Goal: Task Accomplishment & Management: Use online tool/utility

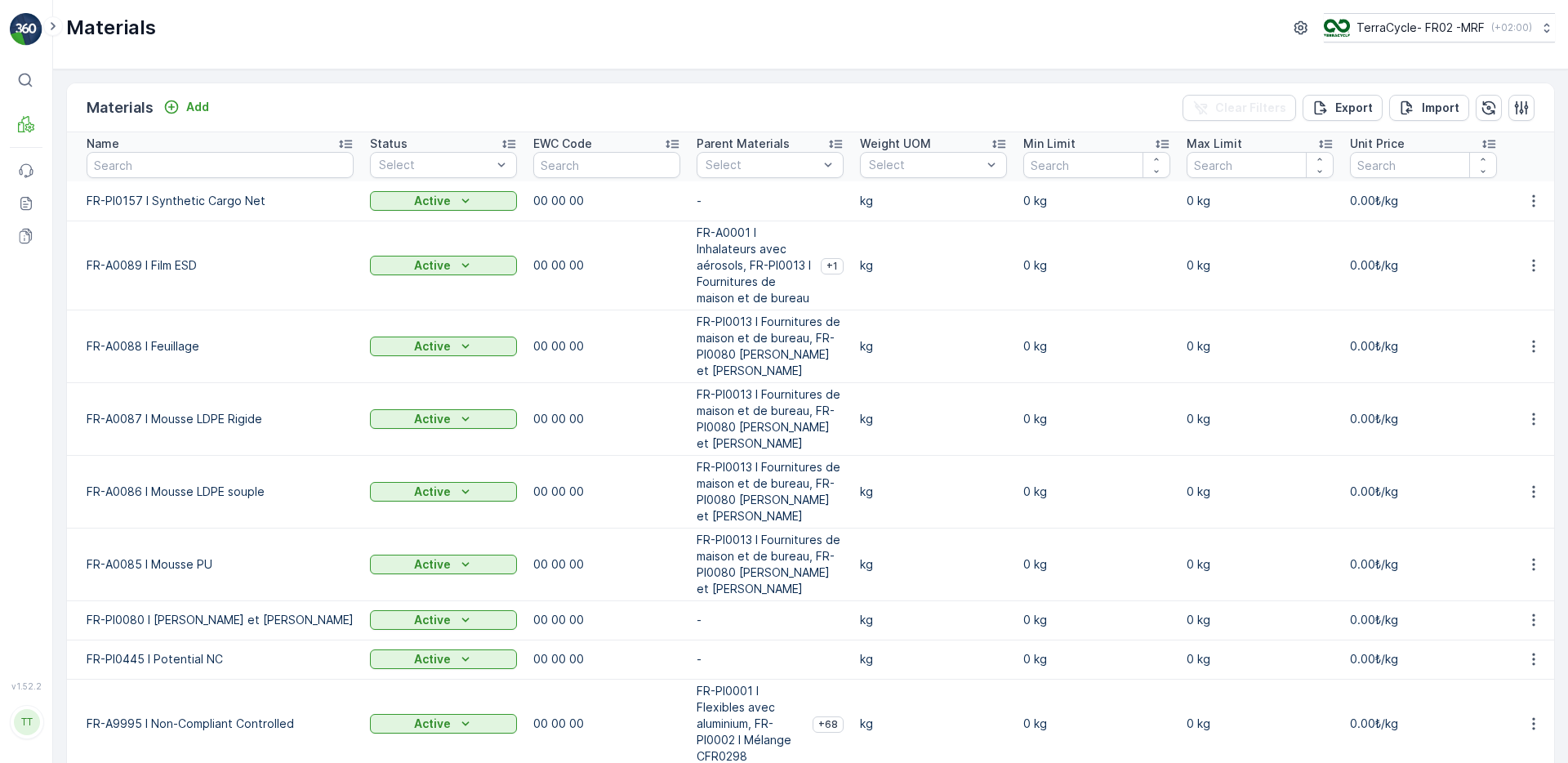
click at [746, 279] on p "FR-A0001 I Inhalateurs avec aérosols, FR-PI0013 I Fournitures de maison et de b…" at bounding box center [755, 266] width 118 height 82
click at [89, 210] on p "Expédition" at bounding box center [89, 215] width 58 height 17
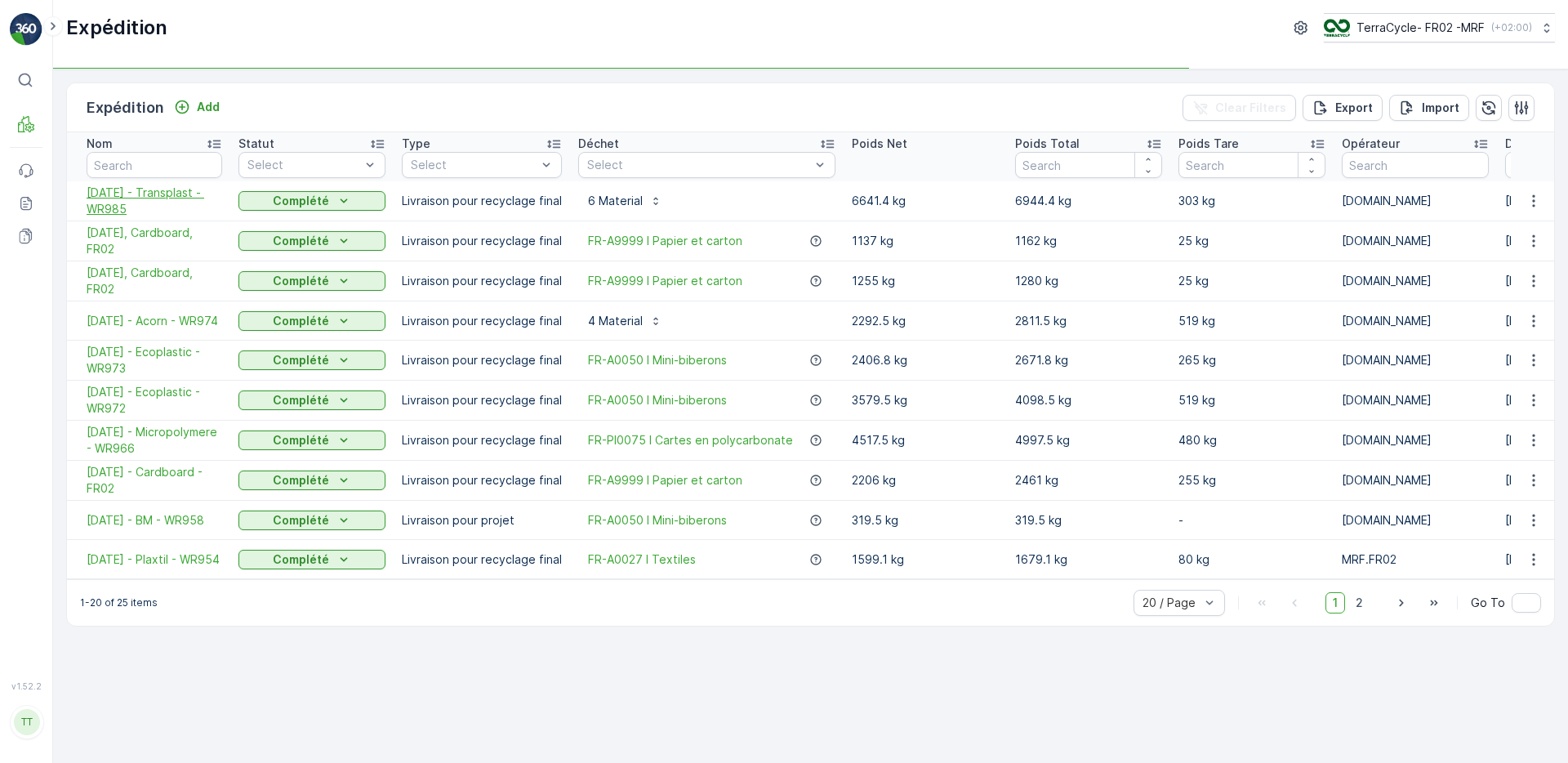
click at [147, 203] on span "[DATE] - Transplast - WR985" at bounding box center [155, 201] width 135 height 33
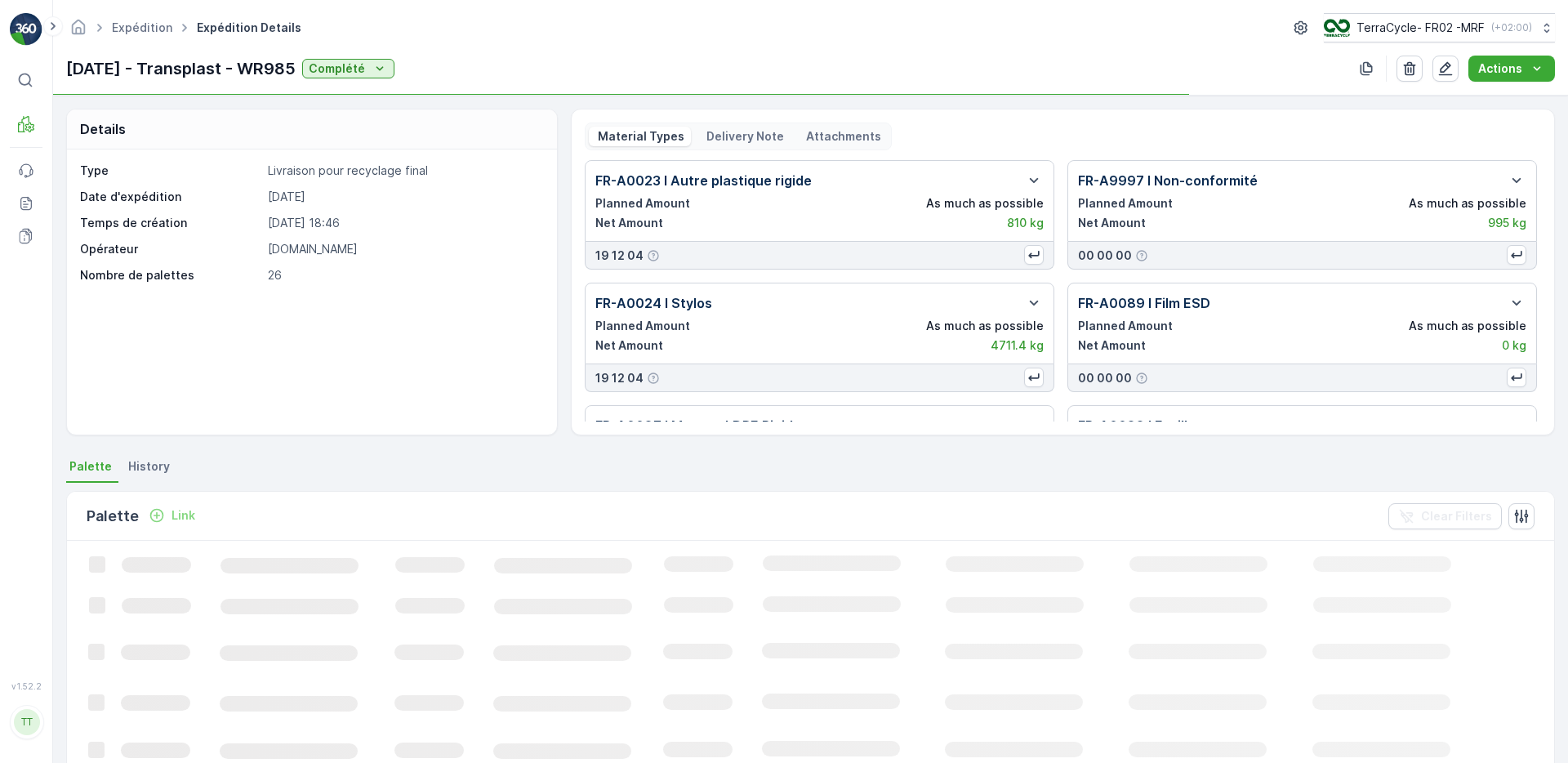
click at [758, 135] on p "Delivery Note" at bounding box center [743, 136] width 80 height 17
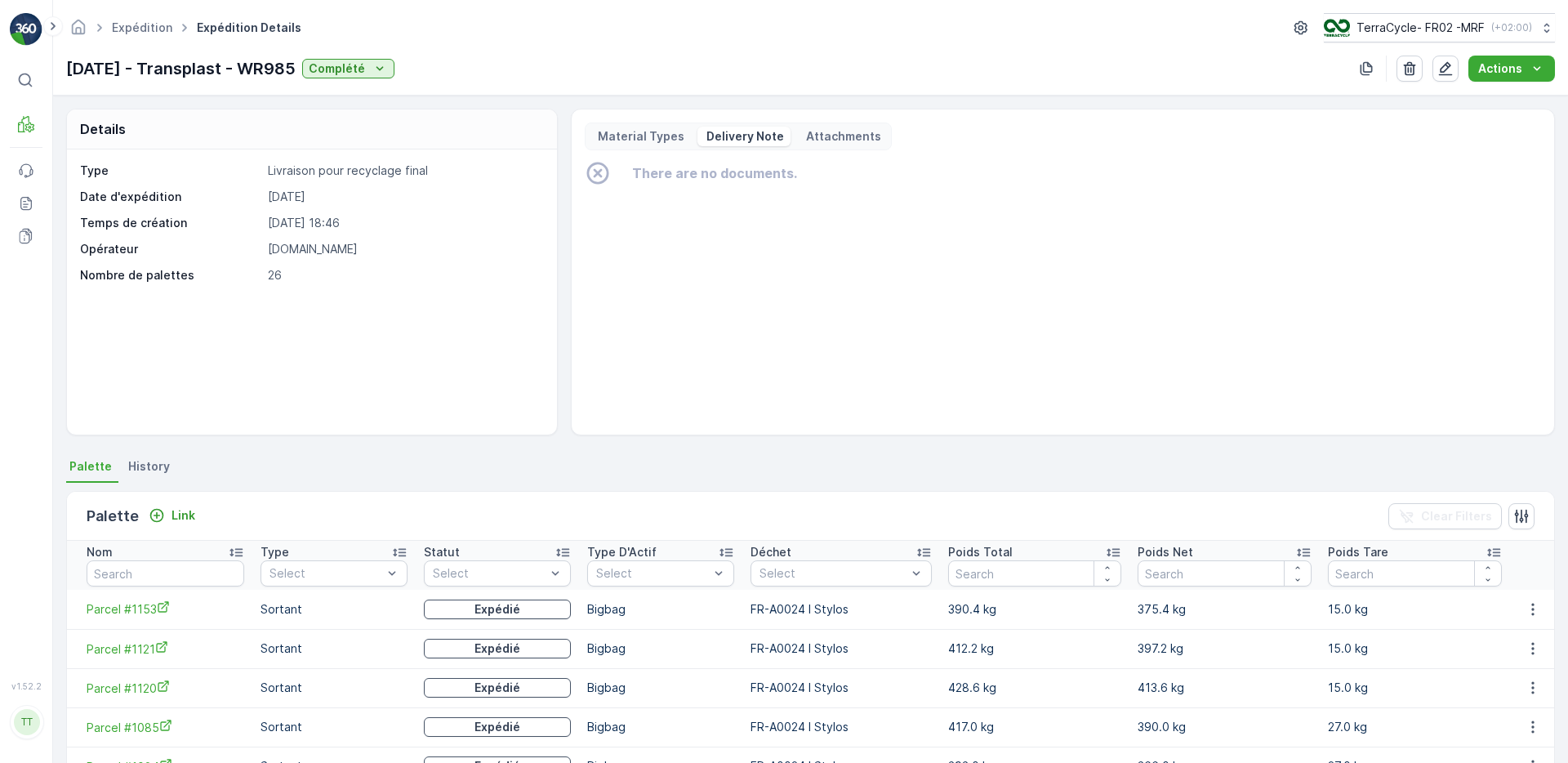
click at [804, 142] on p "Attachments" at bounding box center [842, 136] width 78 height 17
click at [618, 133] on p "Material Types" at bounding box center [640, 136] width 89 height 17
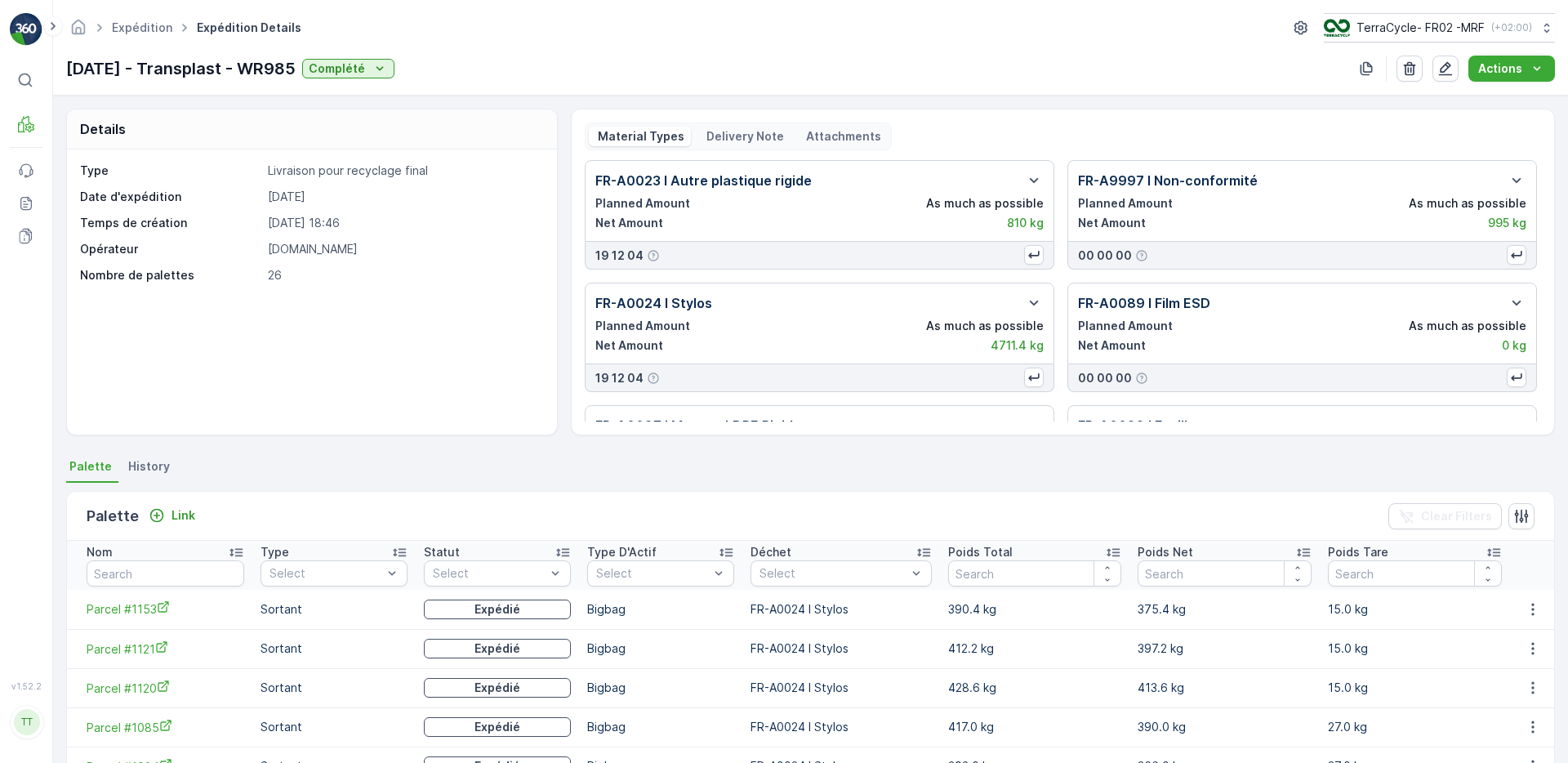
click at [716, 131] on p "Delivery Note" at bounding box center [743, 136] width 80 height 17
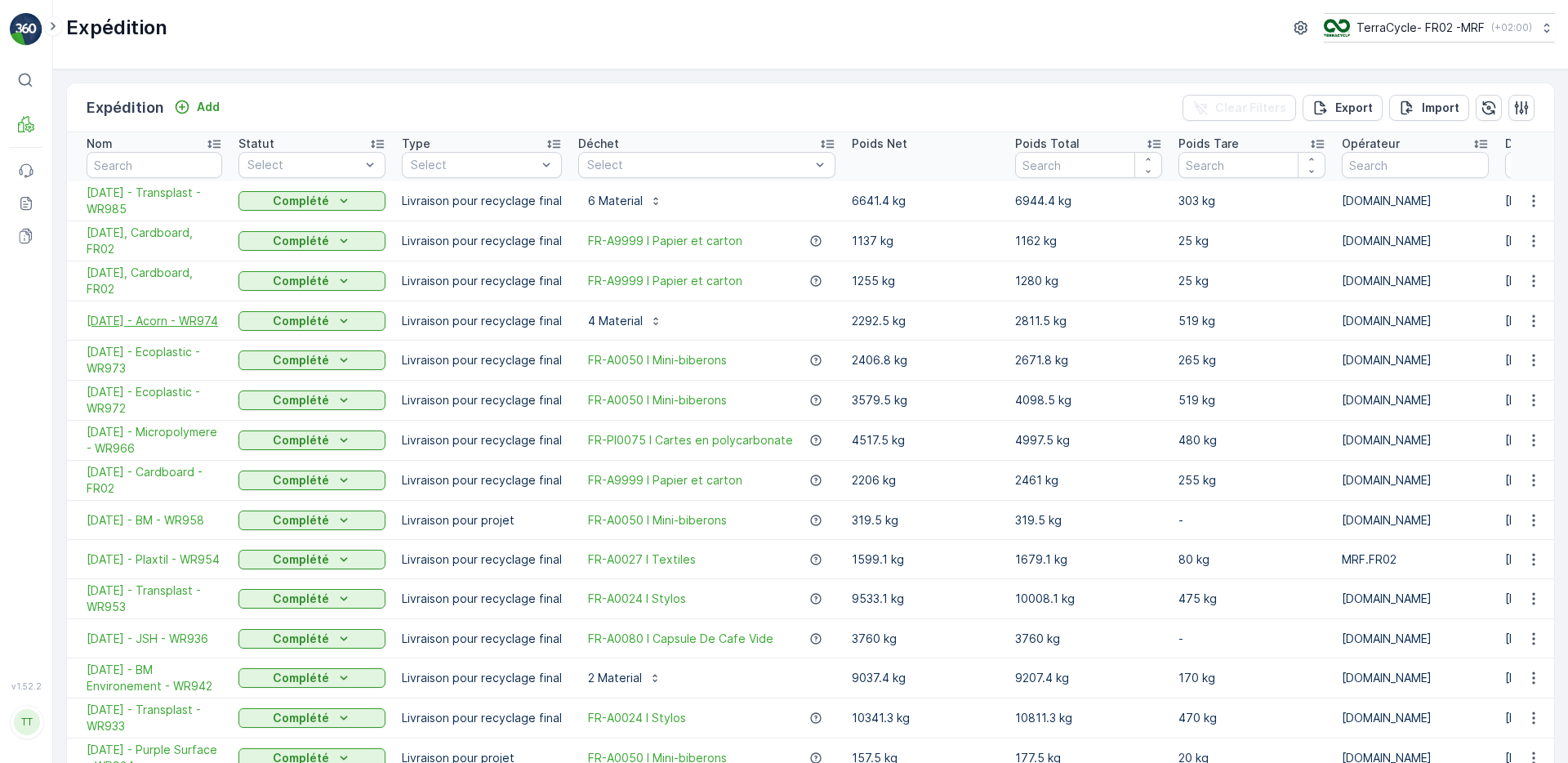
click at [150, 314] on span "[DATE] - Acorn - WR974" at bounding box center [155, 321] width 135 height 17
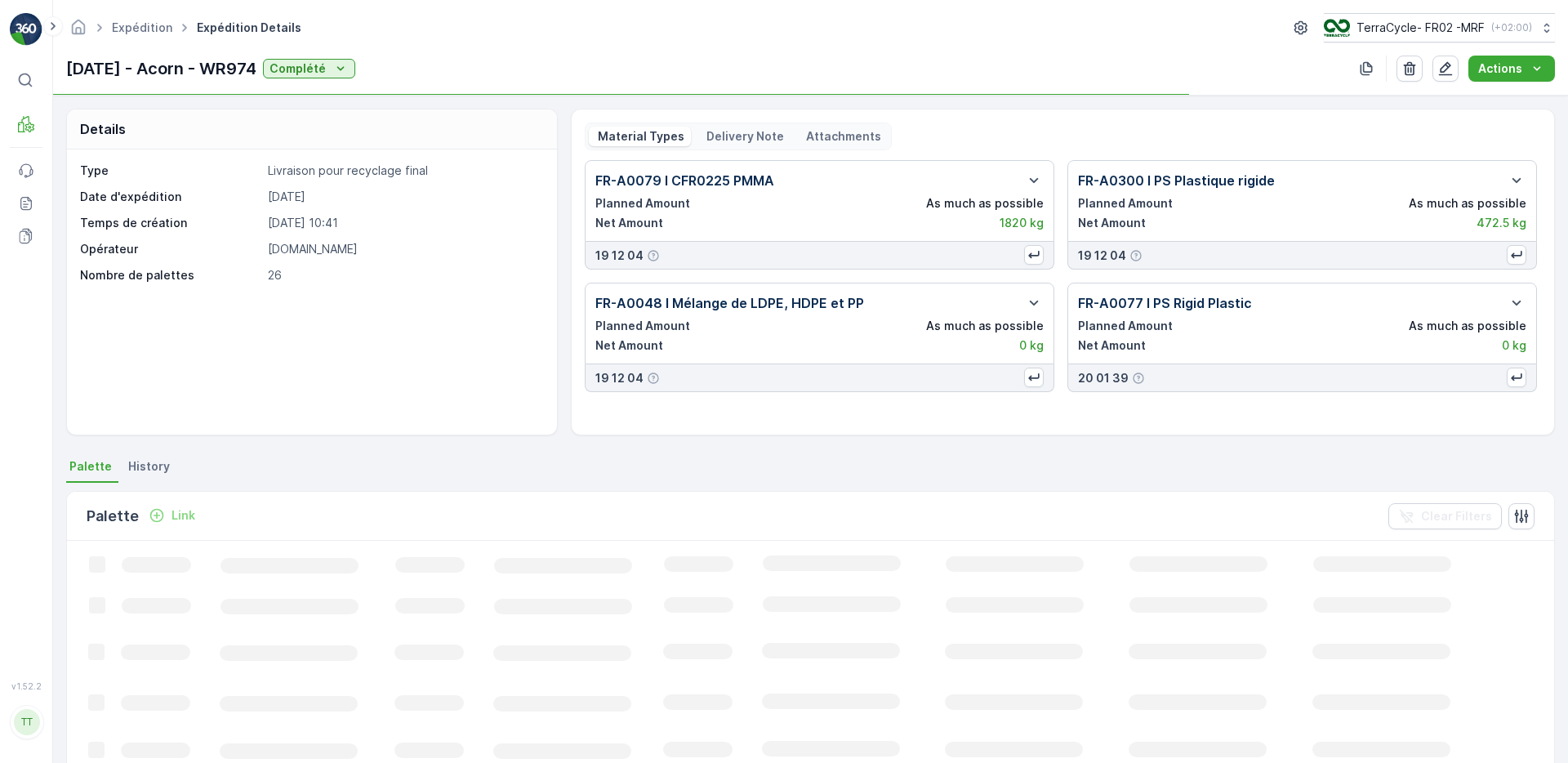
click at [730, 134] on p "Delivery Note" at bounding box center [743, 136] width 80 height 17
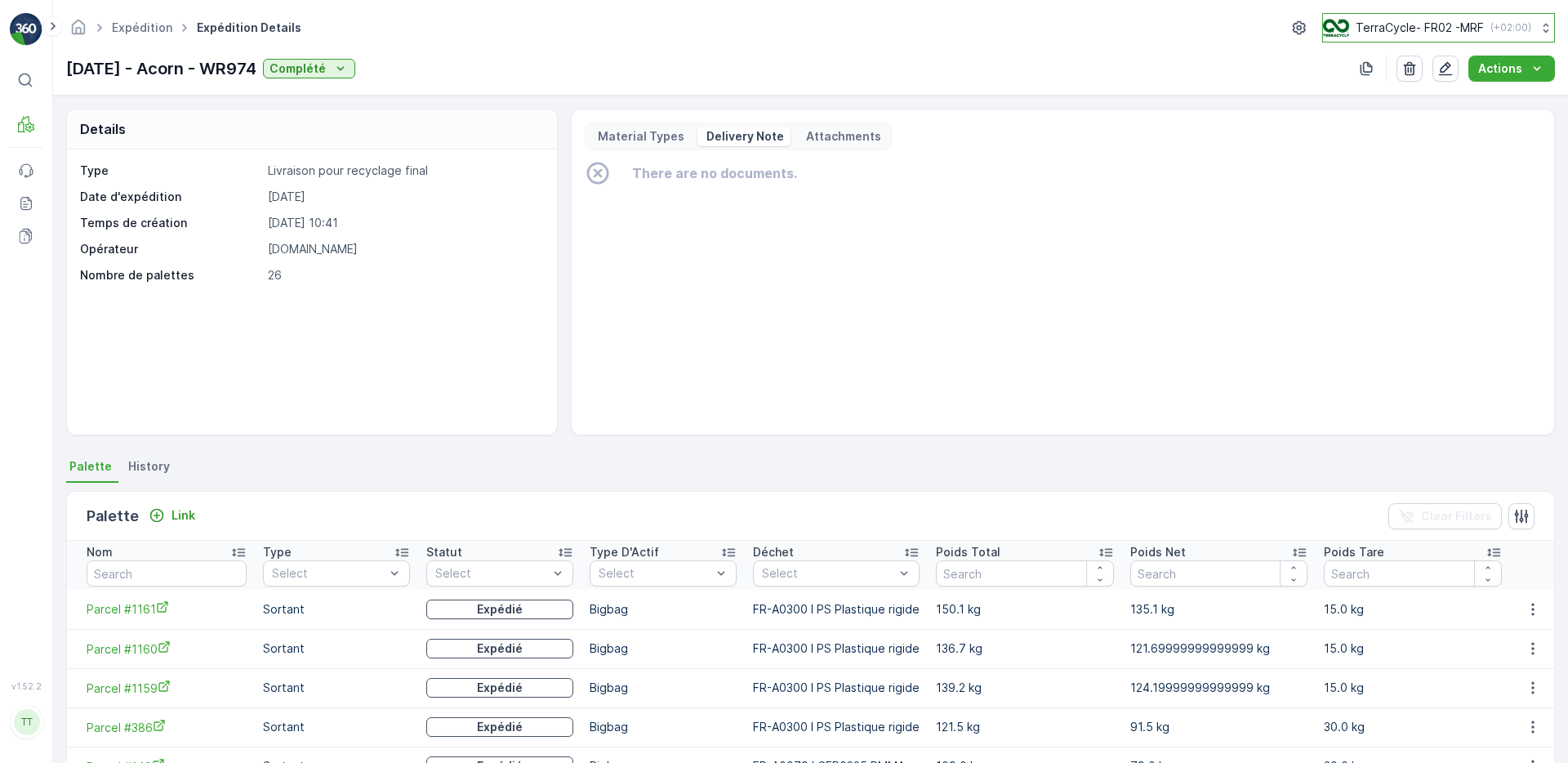
click at [1450, 20] on p "TerraCycle- FR02 -MRF" at bounding box center [1418, 28] width 128 height 17
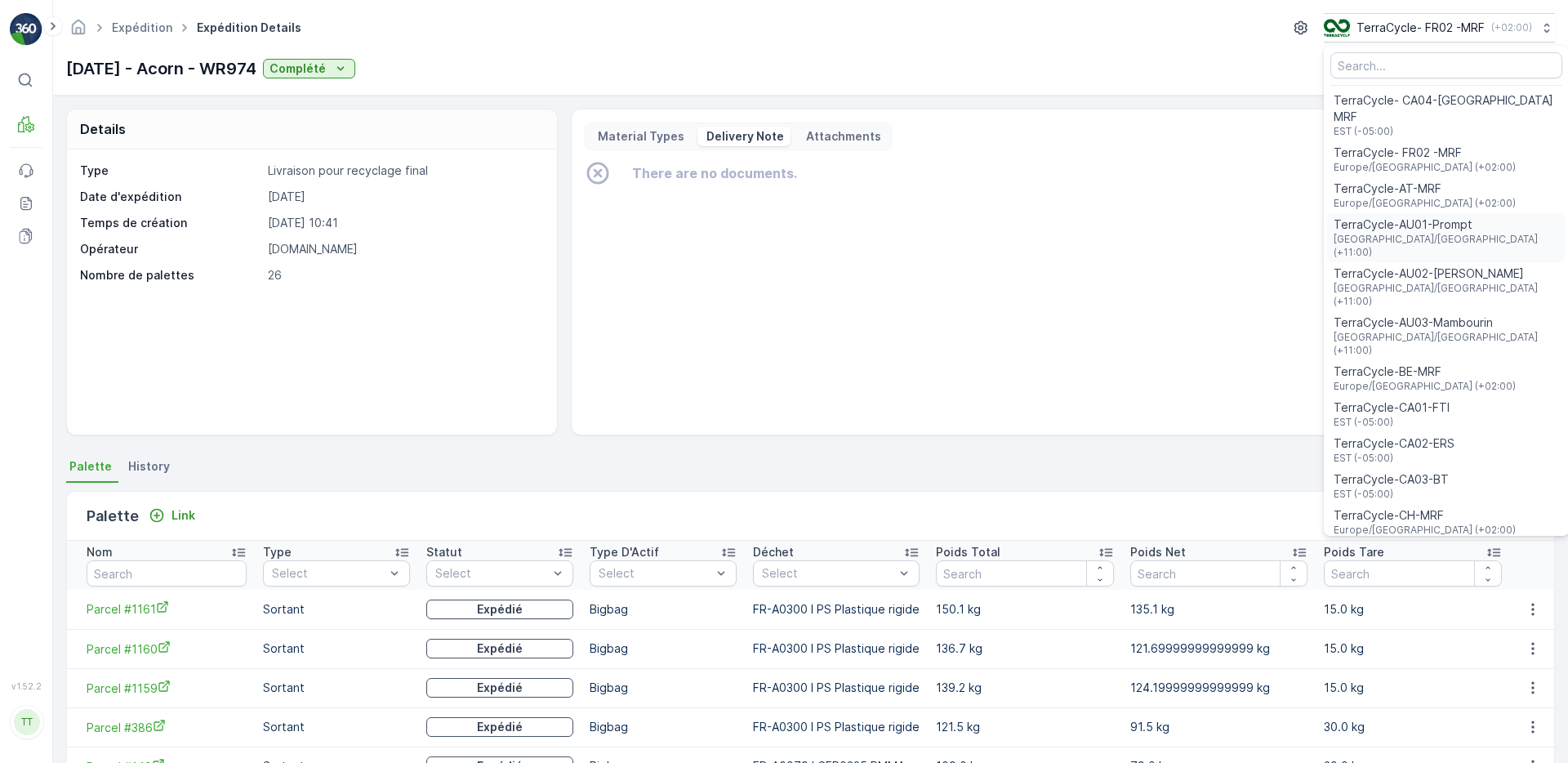
click at [1393, 233] on span "[GEOGRAPHIC_DATA]/[GEOGRAPHIC_DATA] (+11:00)" at bounding box center [1446, 246] width 226 height 26
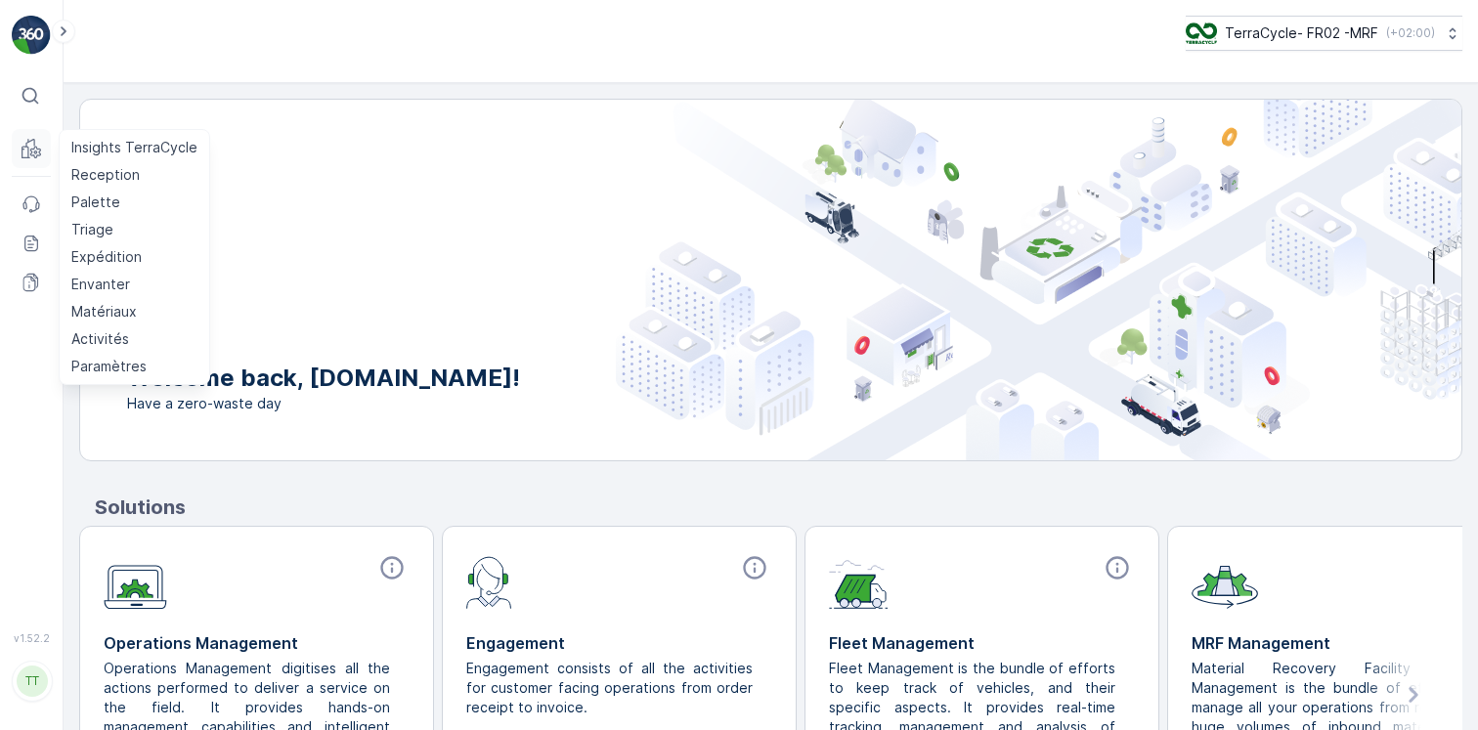
click at [31, 160] on button "MRF" at bounding box center [31, 148] width 39 height 39
click at [103, 200] on p "Palette" at bounding box center [95, 203] width 49 height 20
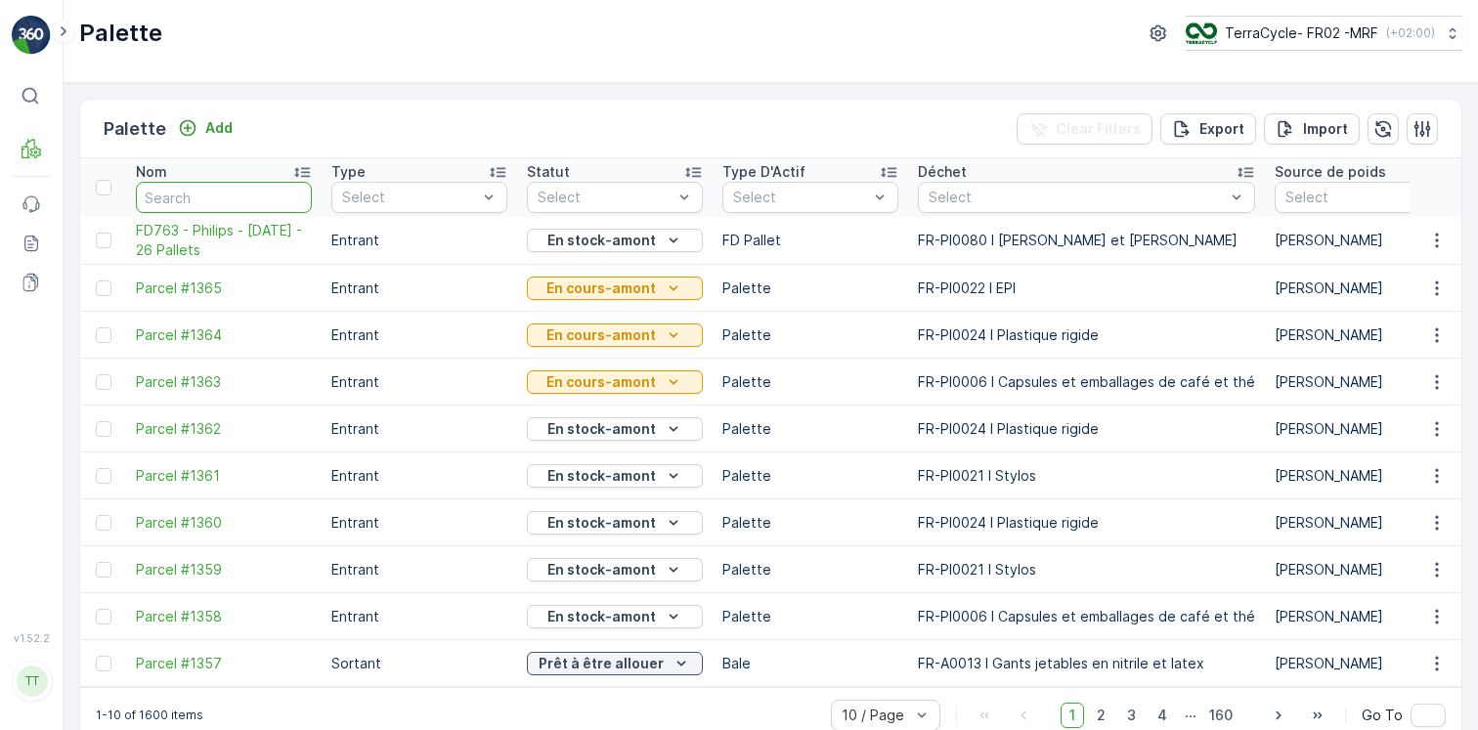
click at [225, 194] on input "text" at bounding box center [224, 197] width 176 height 31
type input "inha"
click at [199, 127] on div "Add" at bounding box center [205, 128] width 55 height 20
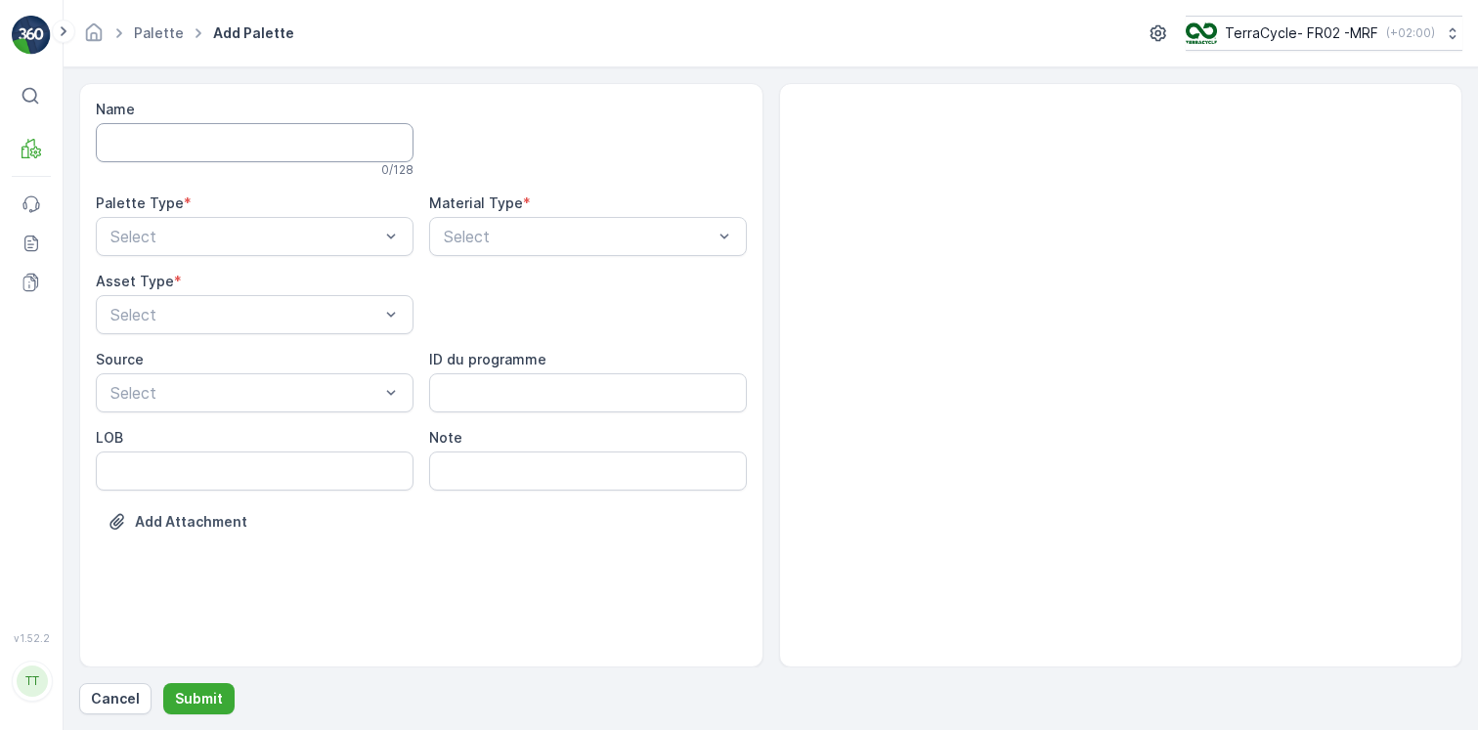
click at [213, 141] on input "Name" at bounding box center [255, 142] width 318 height 39
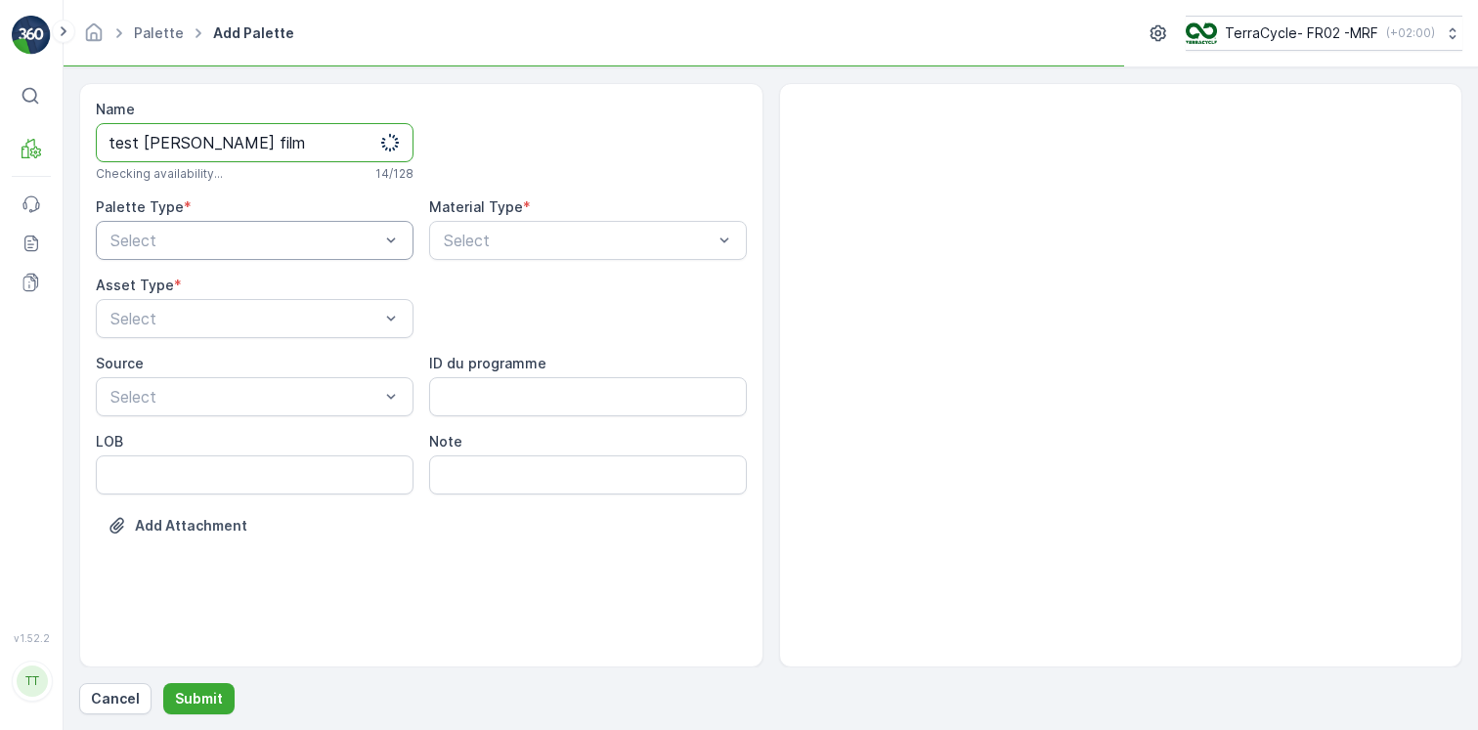
type input "test clem film"
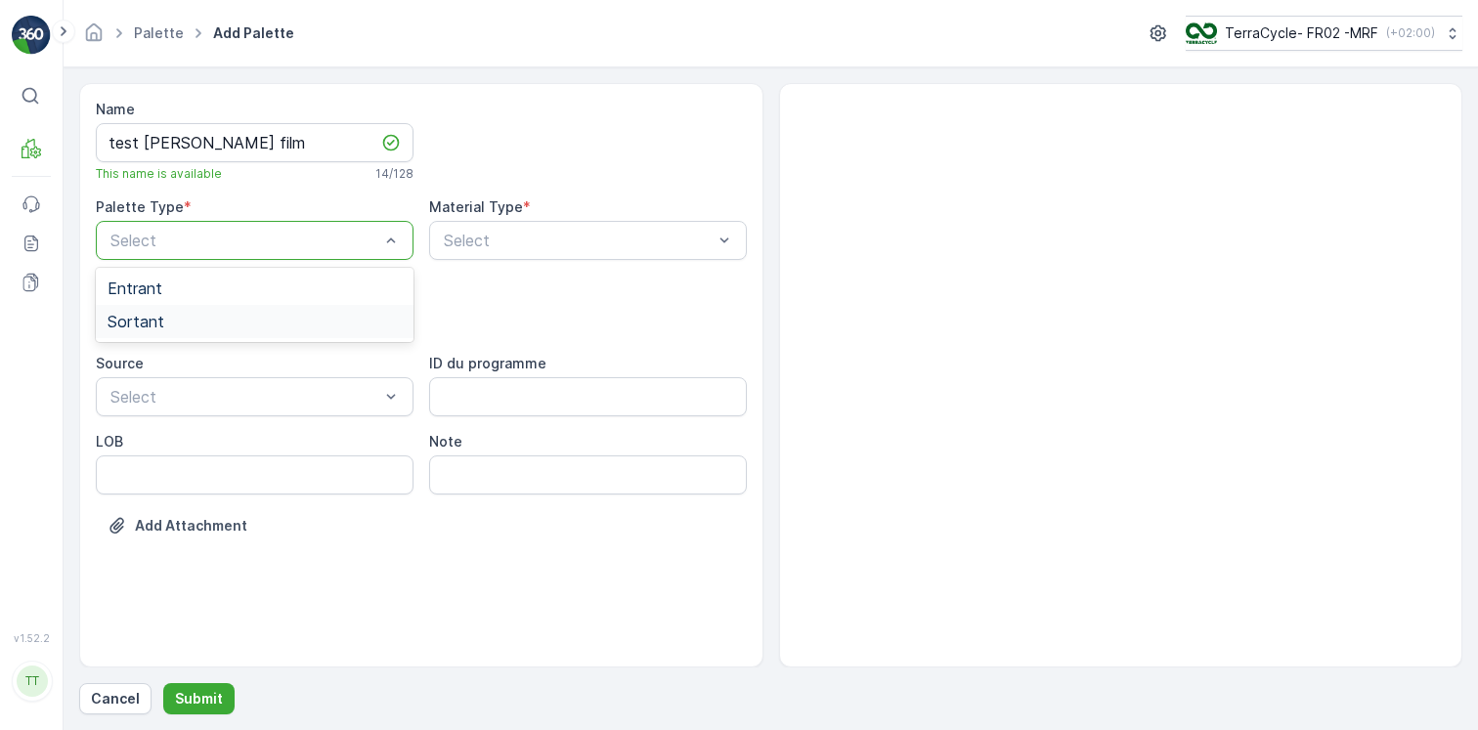
click at [161, 329] on span "Sortant" at bounding box center [136, 322] width 57 height 18
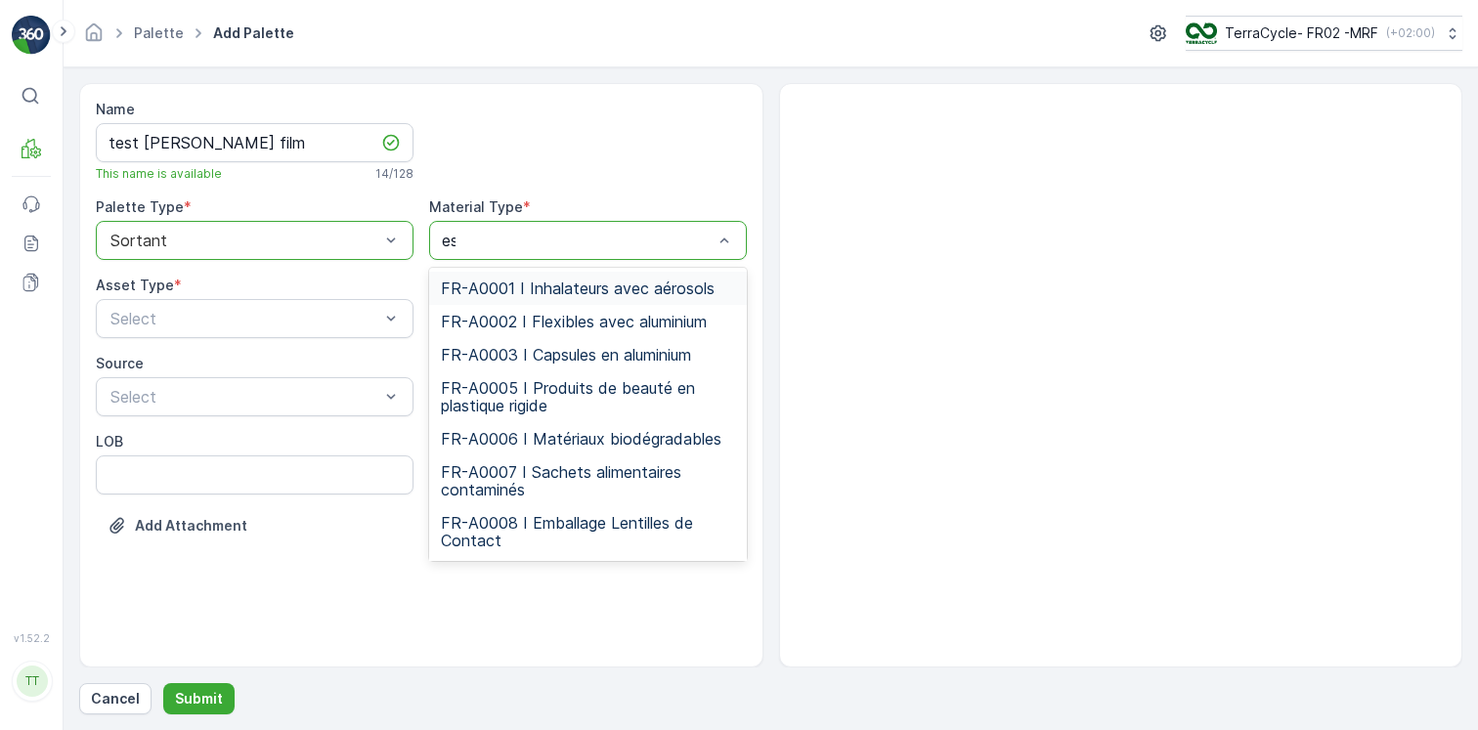
type input "esd"
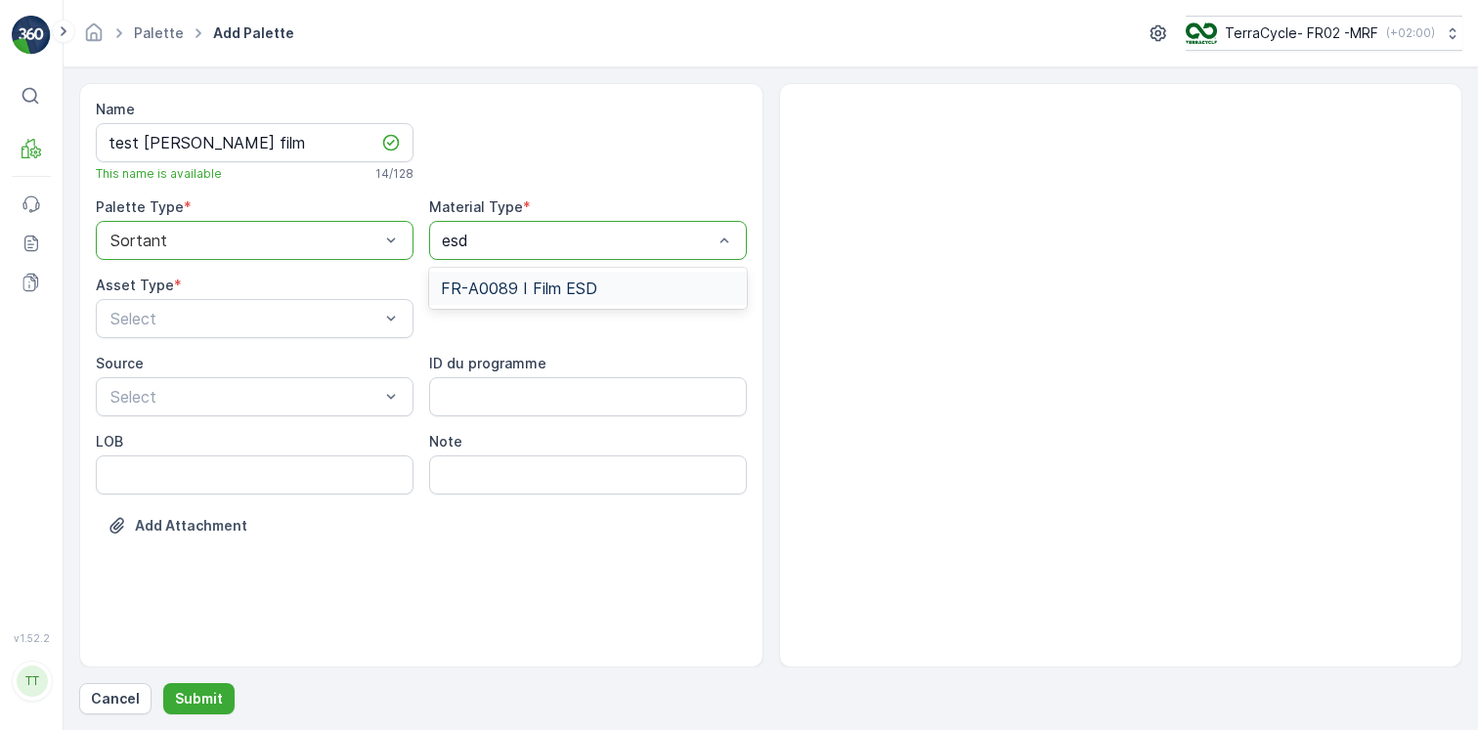
click at [516, 274] on div "FR-A0089 I Film ESD" at bounding box center [588, 288] width 318 height 33
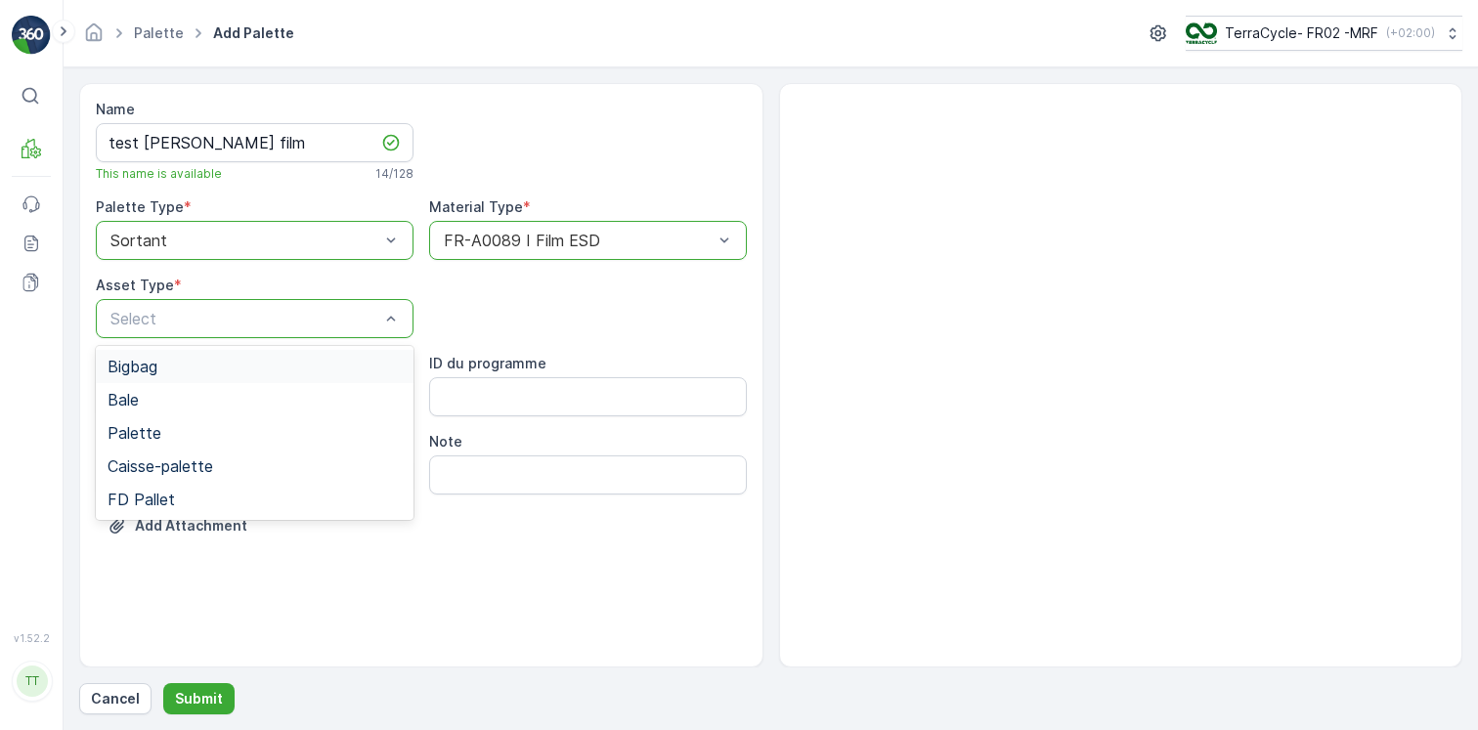
click at [217, 370] on div "Bigbag" at bounding box center [255, 367] width 294 height 18
click at [176, 708] on p "Submit" at bounding box center [199, 699] width 48 height 20
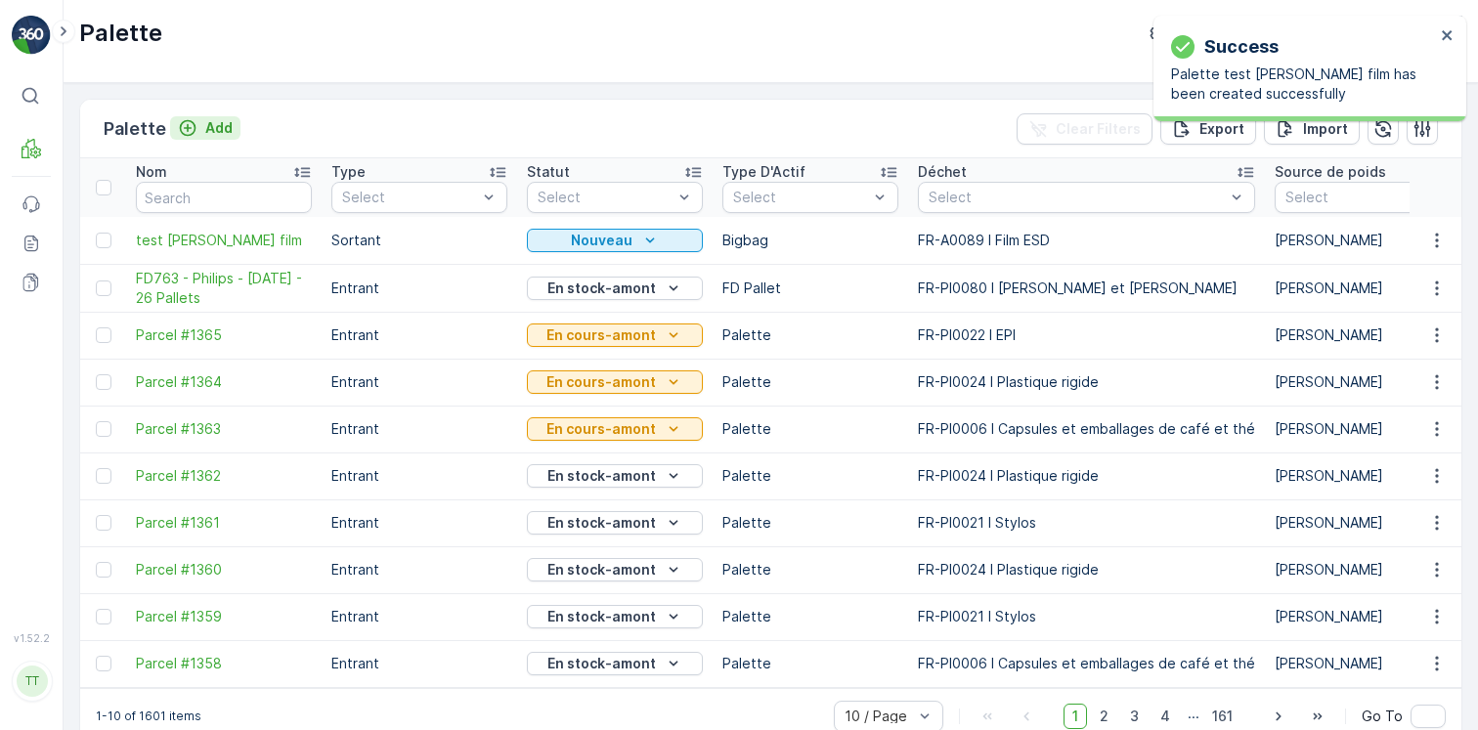
click at [191, 129] on icon "Add" at bounding box center [188, 128] width 20 height 20
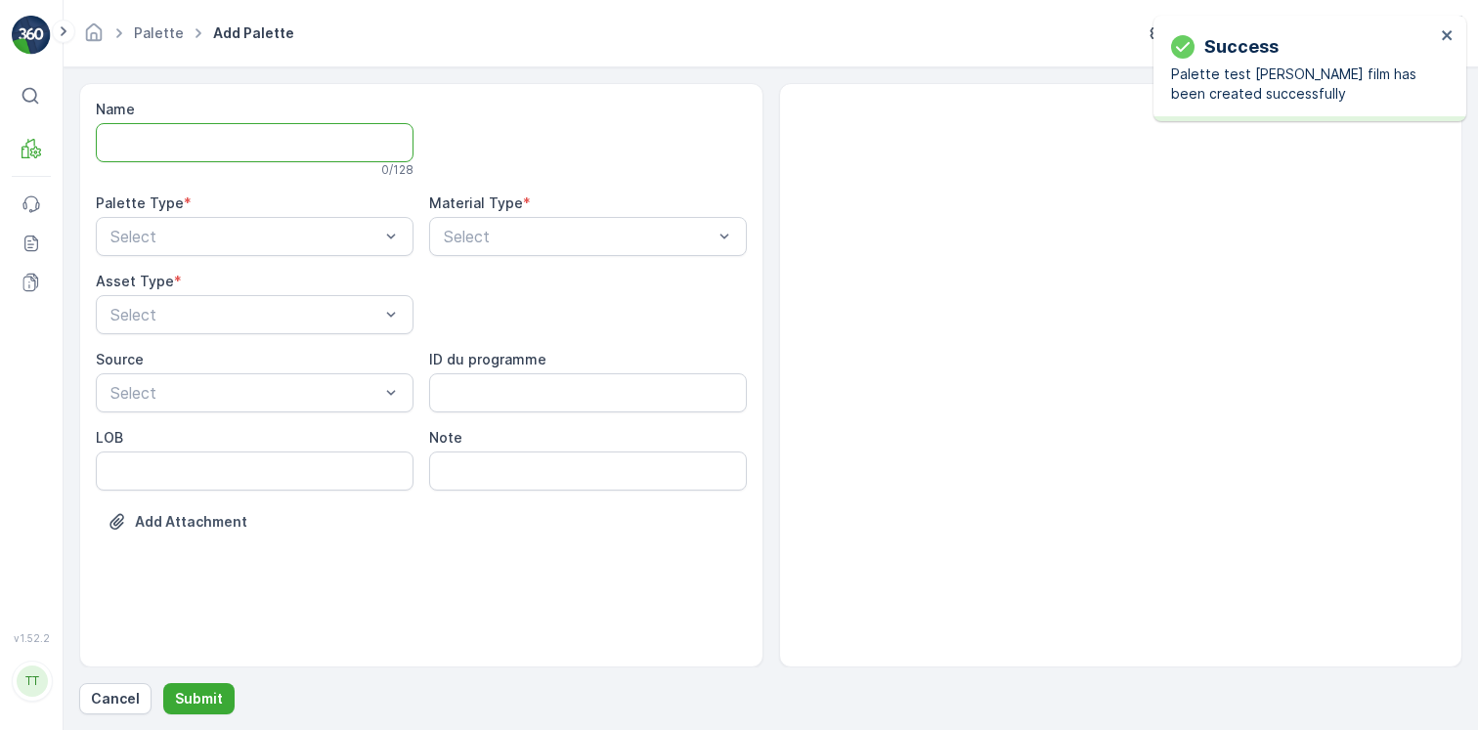
click at [207, 157] on input "Name" at bounding box center [255, 142] width 318 height 39
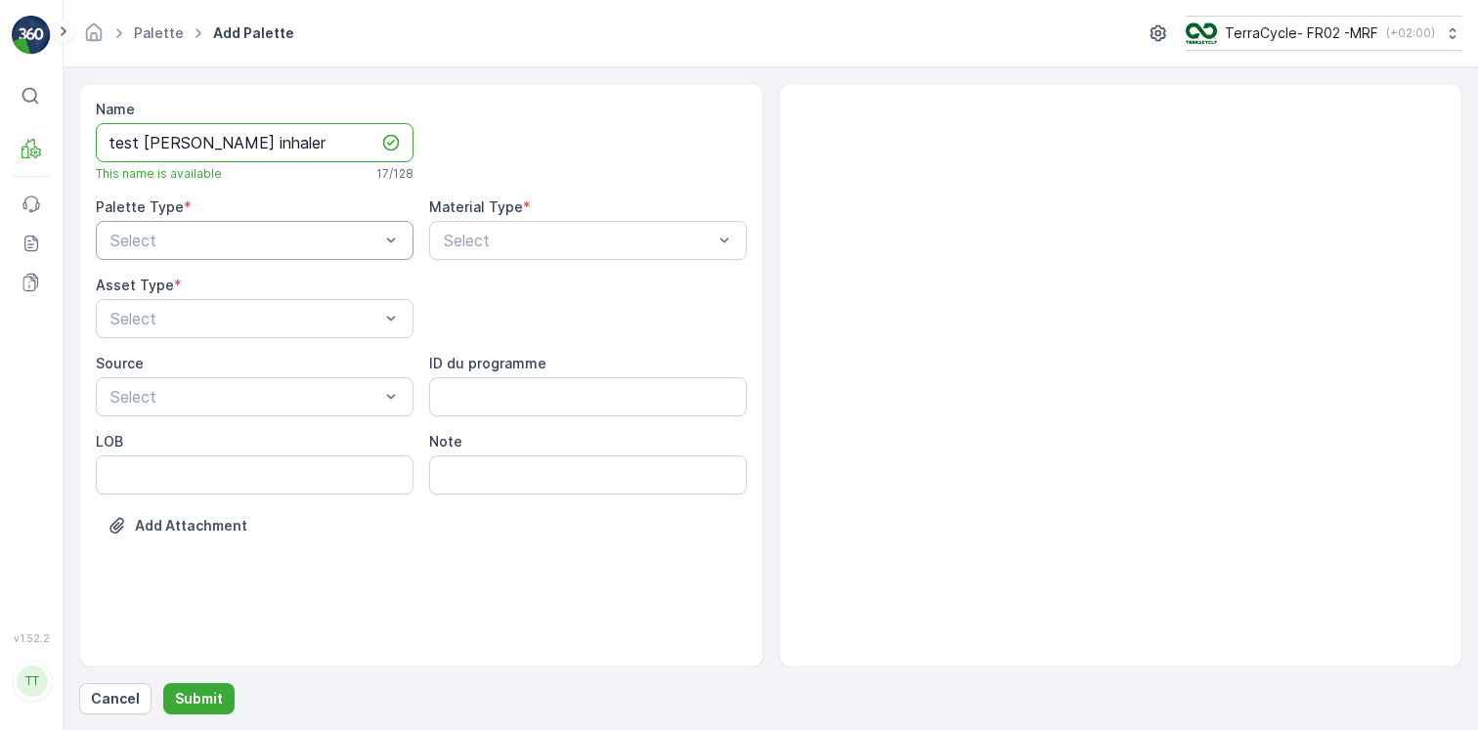
type input "test clem inhaler"
click at [228, 317] on div "Sortant" at bounding box center [255, 322] width 294 height 18
click at [534, 221] on div "Select" at bounding box center [588, 240] width 318 height 39
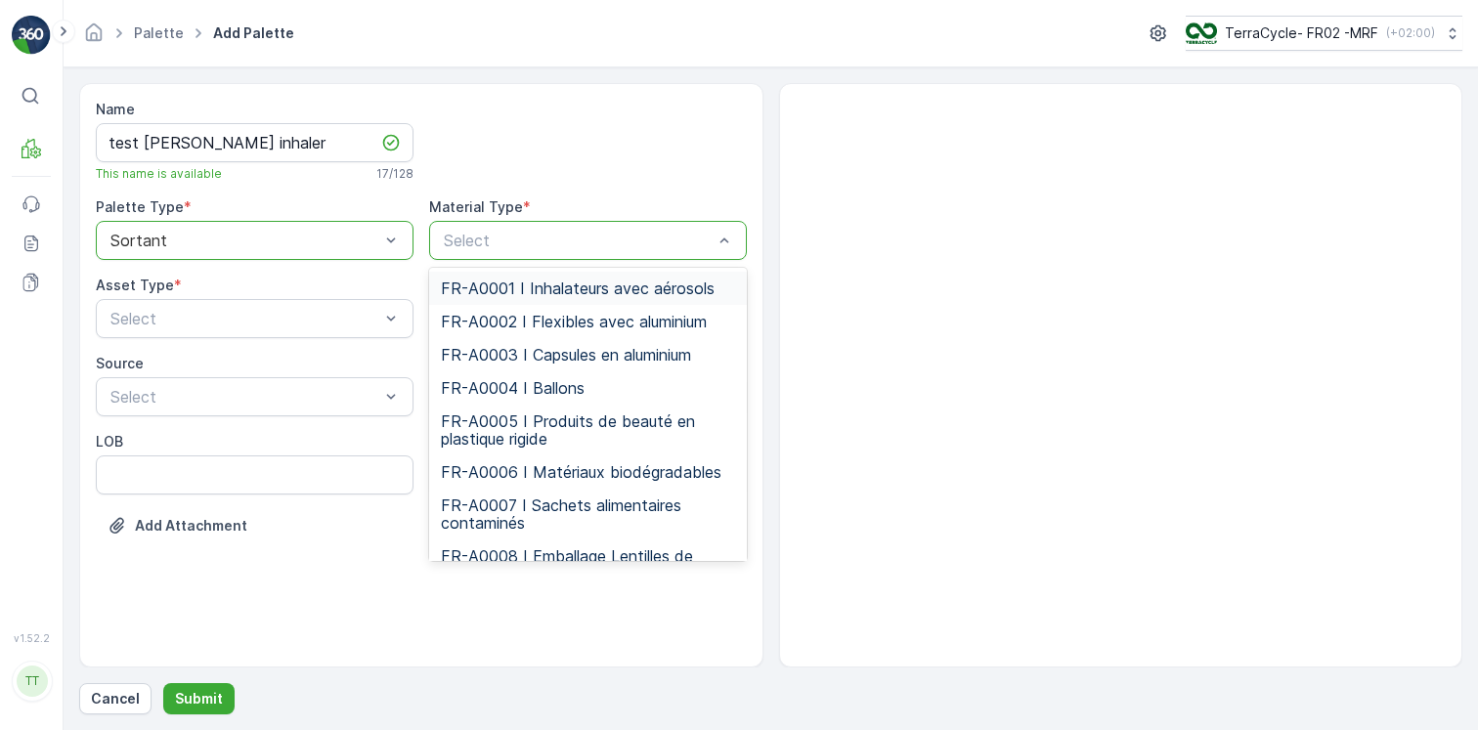
click at [527, 281] on span "FR-A0001 I Inhalateurs avec aérosols" at bounding box center [578, 289] width 274 height 18
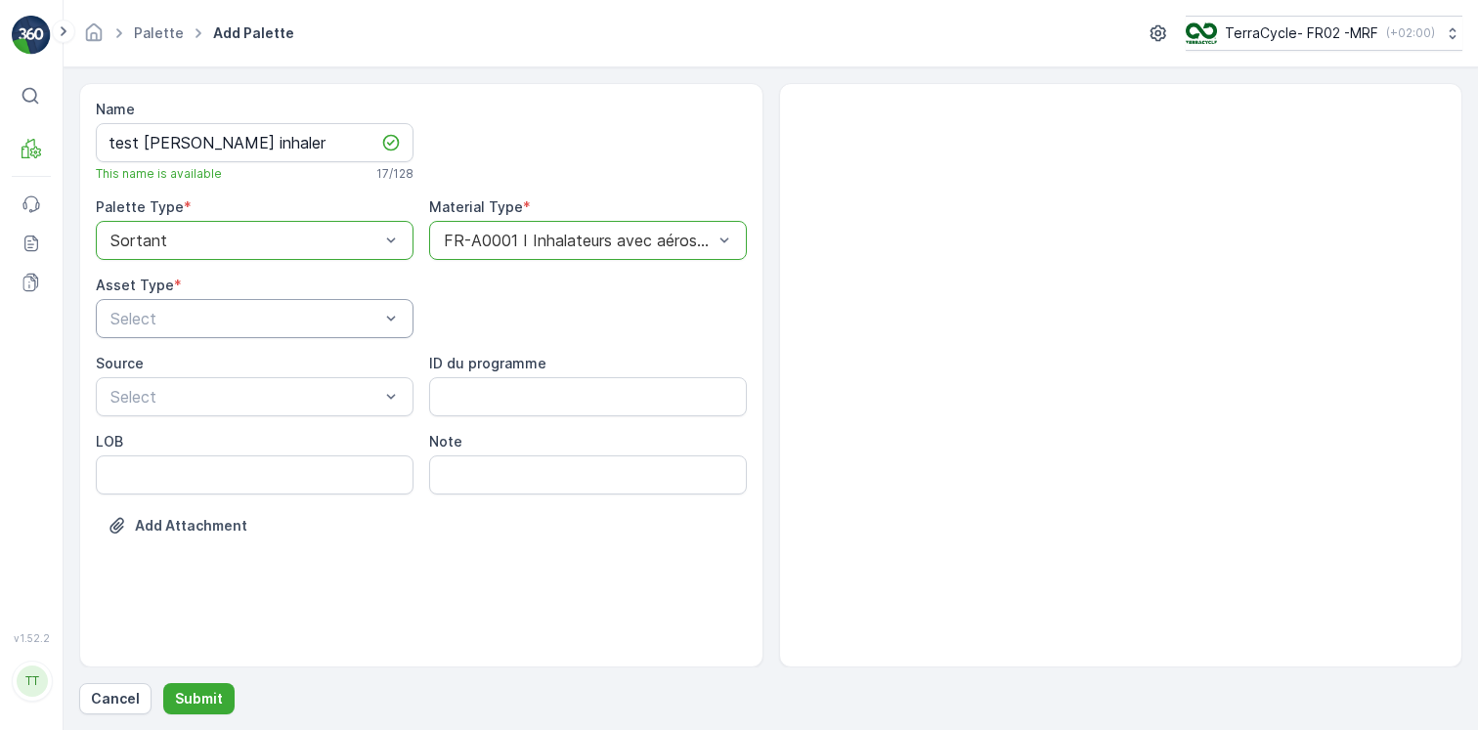
click at [301, 331] on div "Select" at bounding box center [255, 318] width 318 height 39
click at [260, 376] on div "Bigbag" at bounding box center [255, 366] width 318 height 33
click at [250, 475] on div "Sortant" at bounding box center [255, 478] width 294 height 18
click at [224, 692] on button "Submit" at bounding box center [198, 698] width 71 height 31
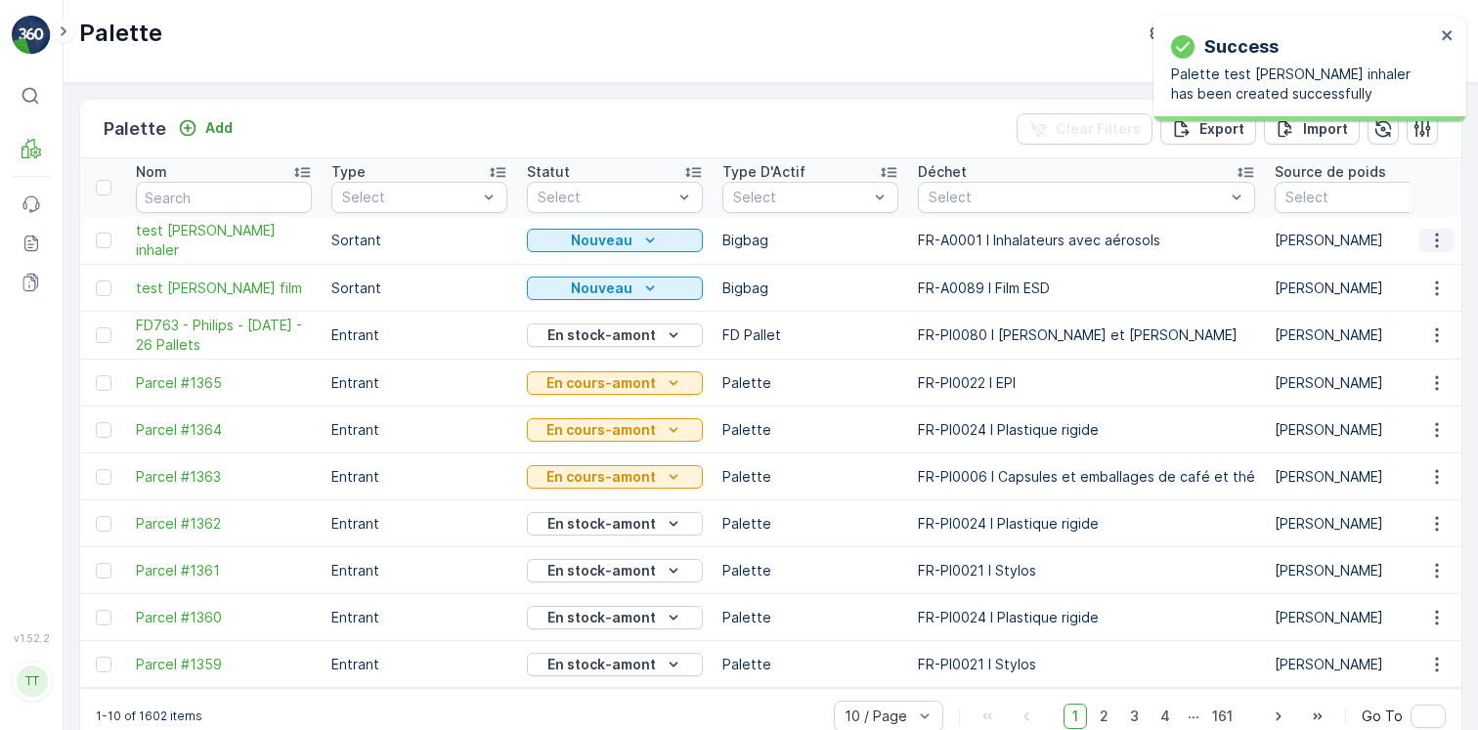
click at [1427, 242] on icon "button" at bounding box center [1437, 241] width 20 height 20
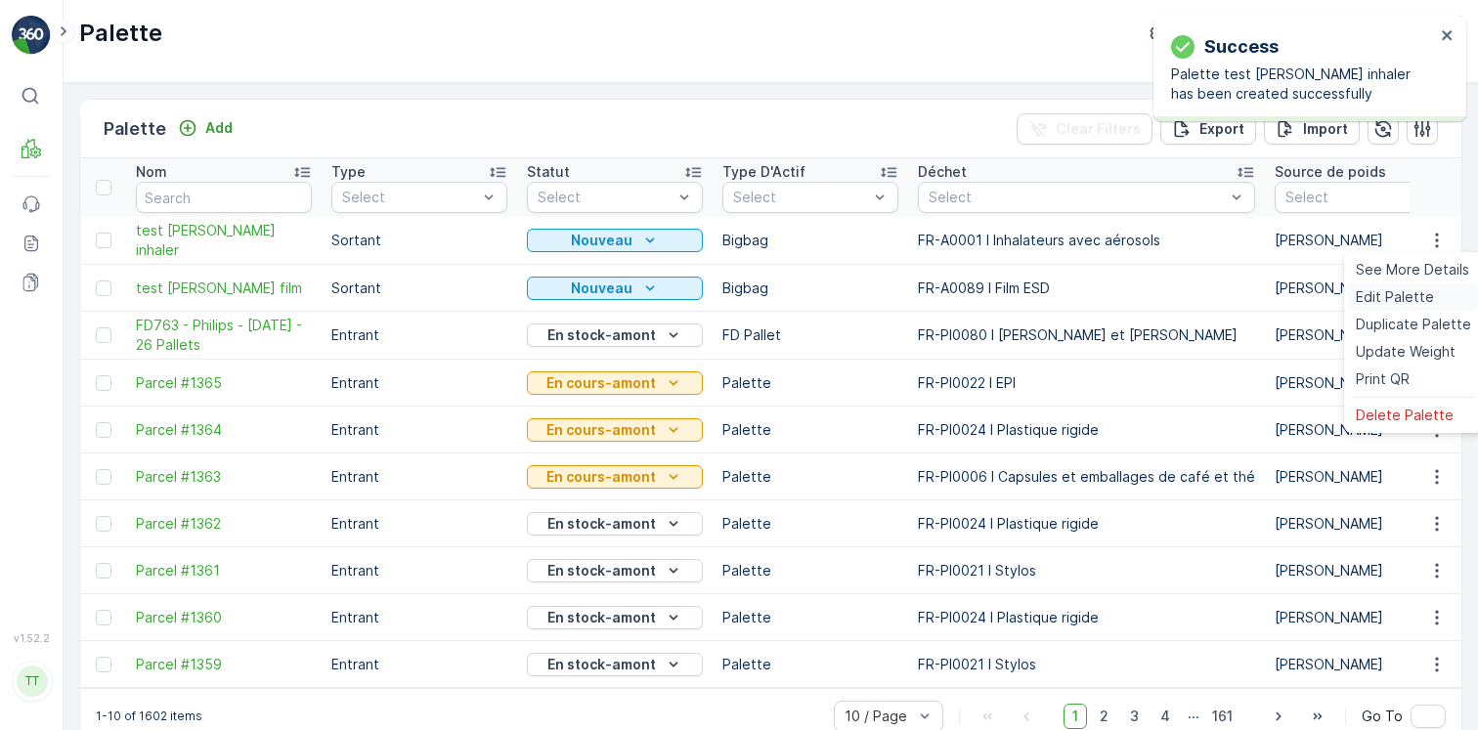
click at [1411, 290] on span "Edit Palette" at bounding box center [1395, 297] width 78 height 20
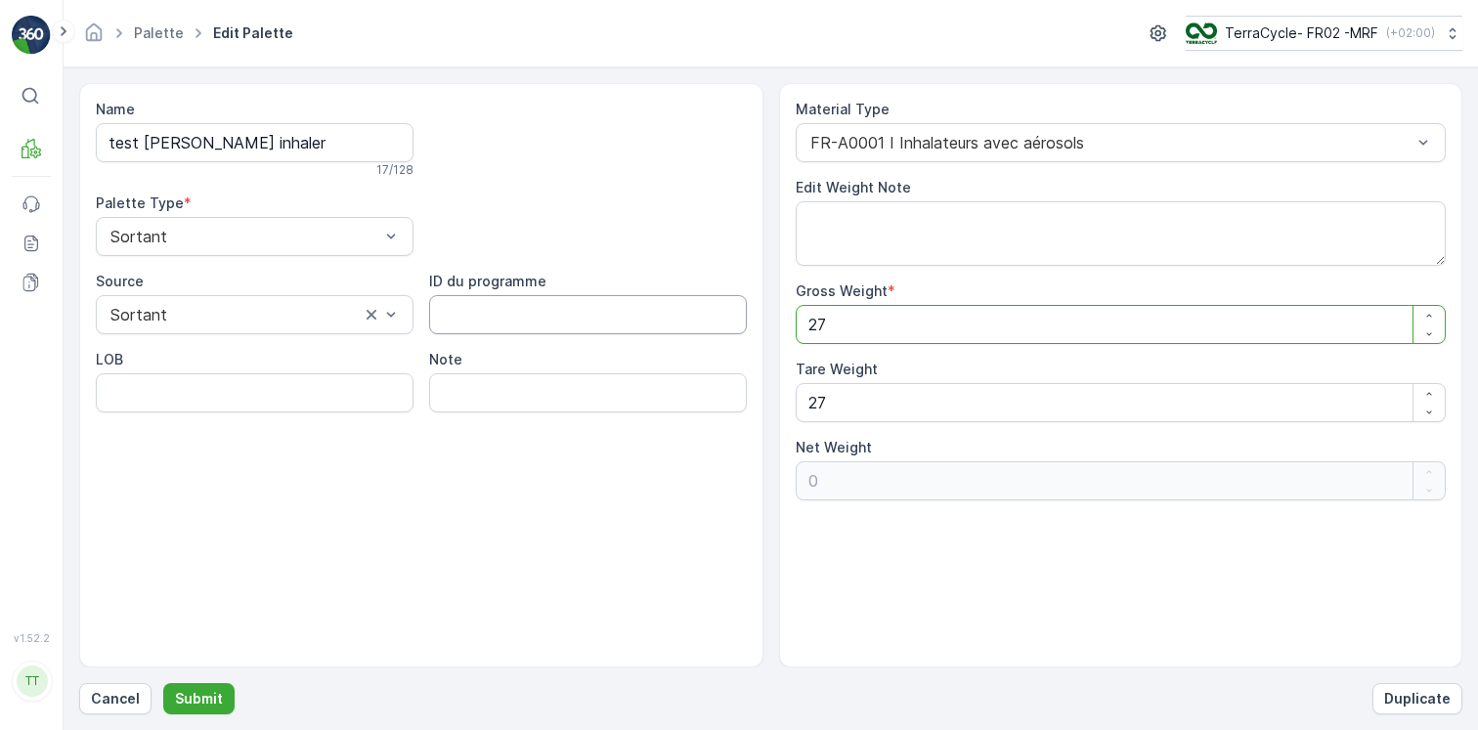
drag, startPoint x: 869, startPoint y: 332, endPoint x: 735, endPoint y: 332, distance: 133.9
click at [735, 332] on div "Name test clem inhaler 17 / 128 Palette Type * Sortant Source Sortant ID du pro…" at bounding box center [770, 375] width 1383 height 584
type Weight "1"
type Weight "-26"
type Weight "10"
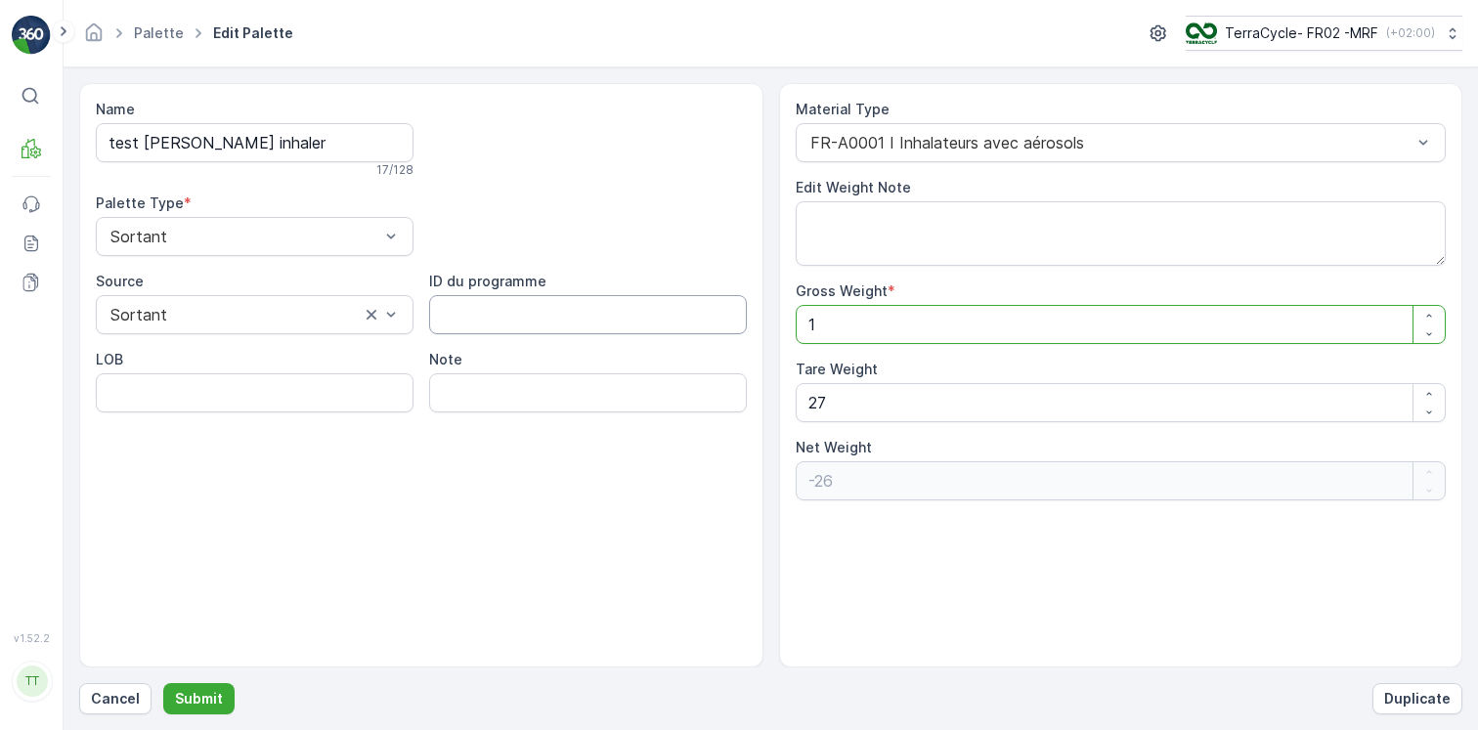
type Weight "-17"
type Weight "100"
type Weight "73"
type Weight "100"
click at [183, 706] on p "Submit" at bounding box center [199, 699] width 48 height 20
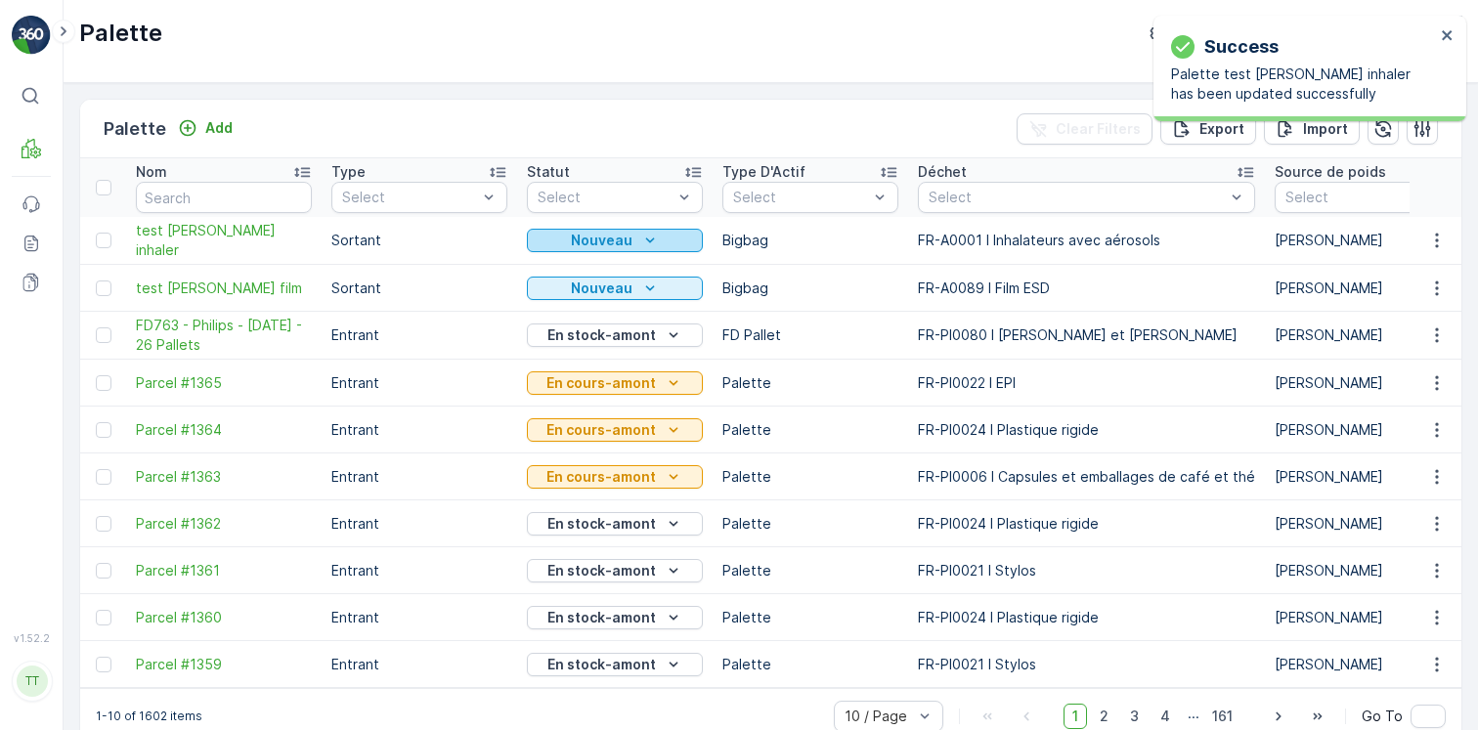
click at [583, 235] on p "Nouveau" at bounding box center [602, 241] width 62 height 20
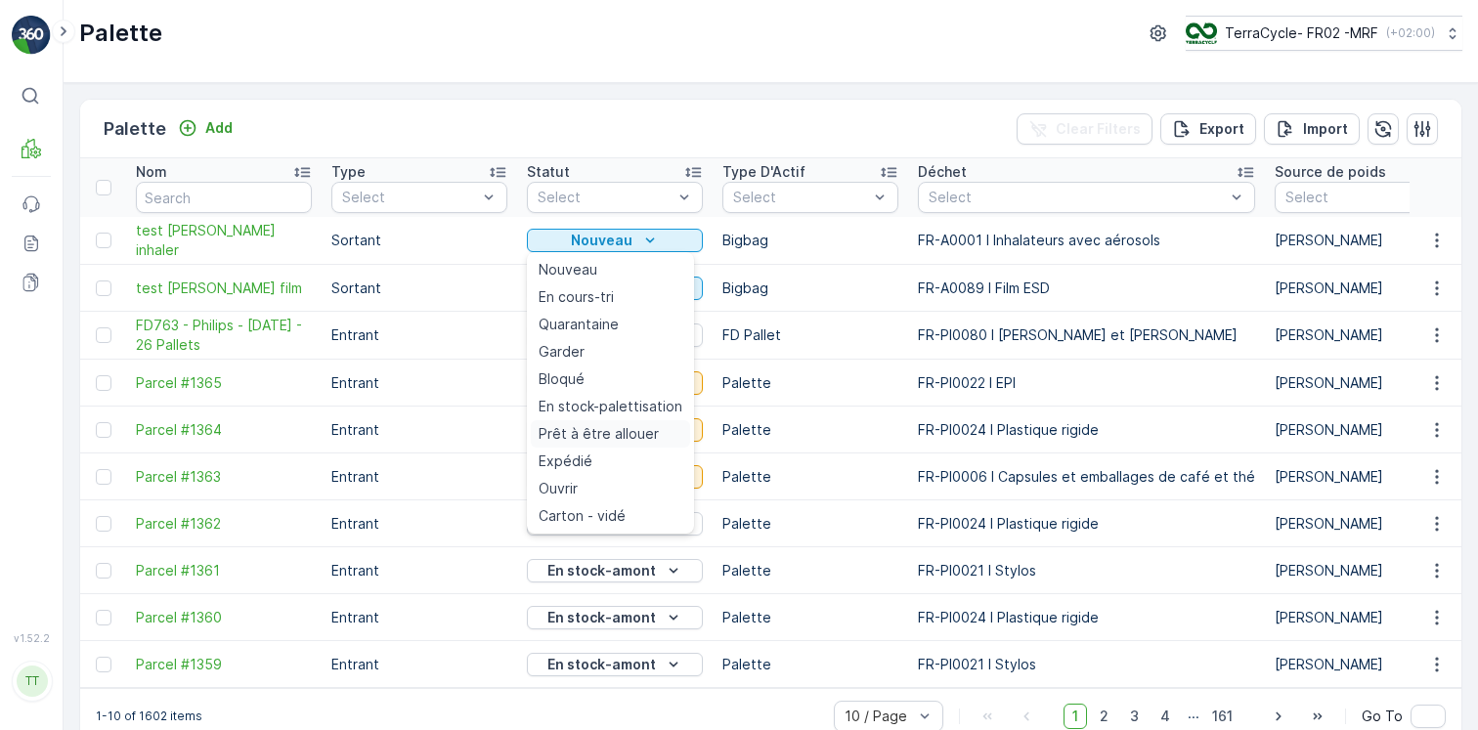
click at [577, 435] on span "Prêt à être allouer" at bounding box center [599, 434] width 120 height 20
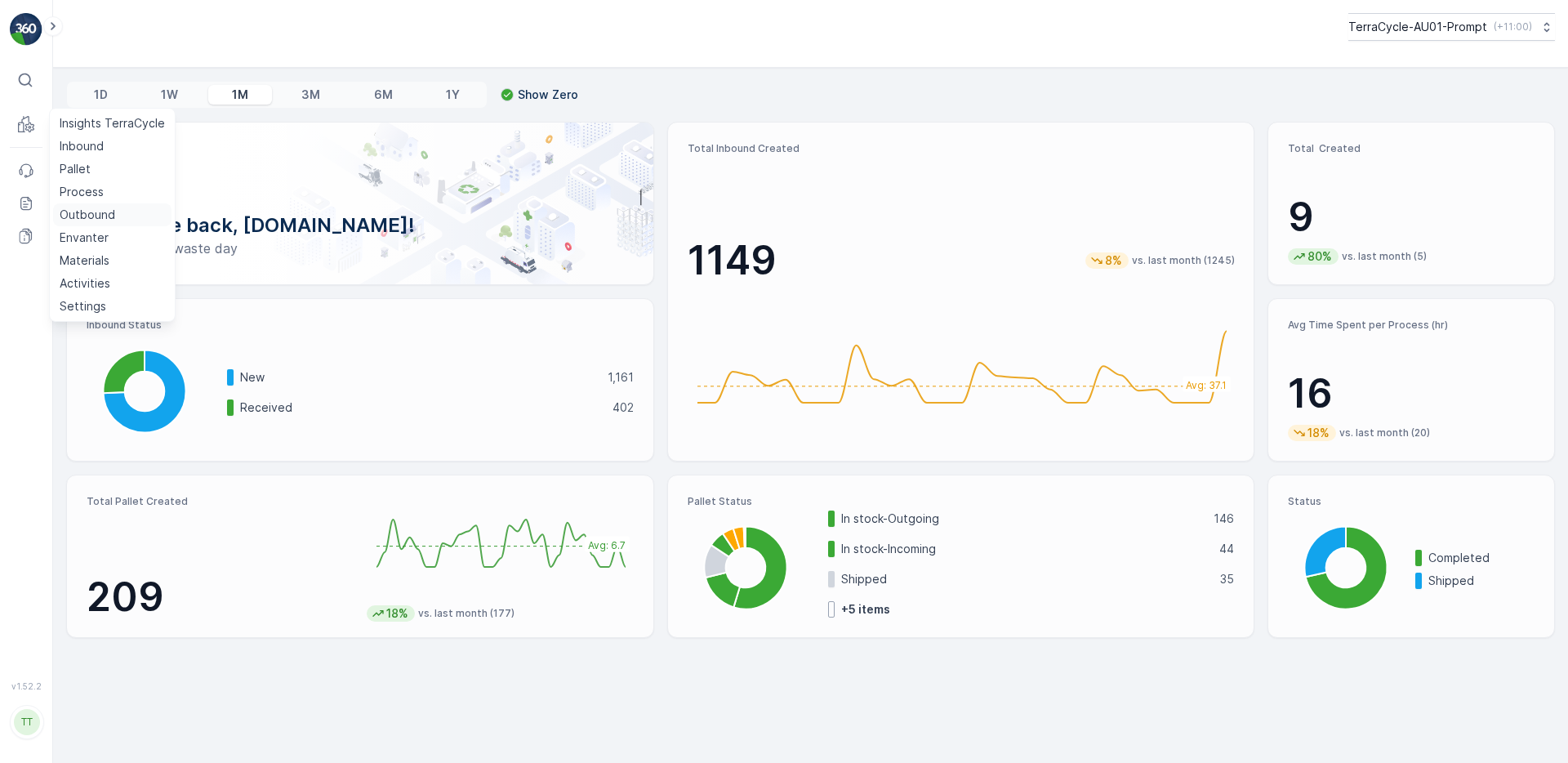
click at [104, 211] on p "Outbound" at bounding box center [87, 215] width 55 height 17
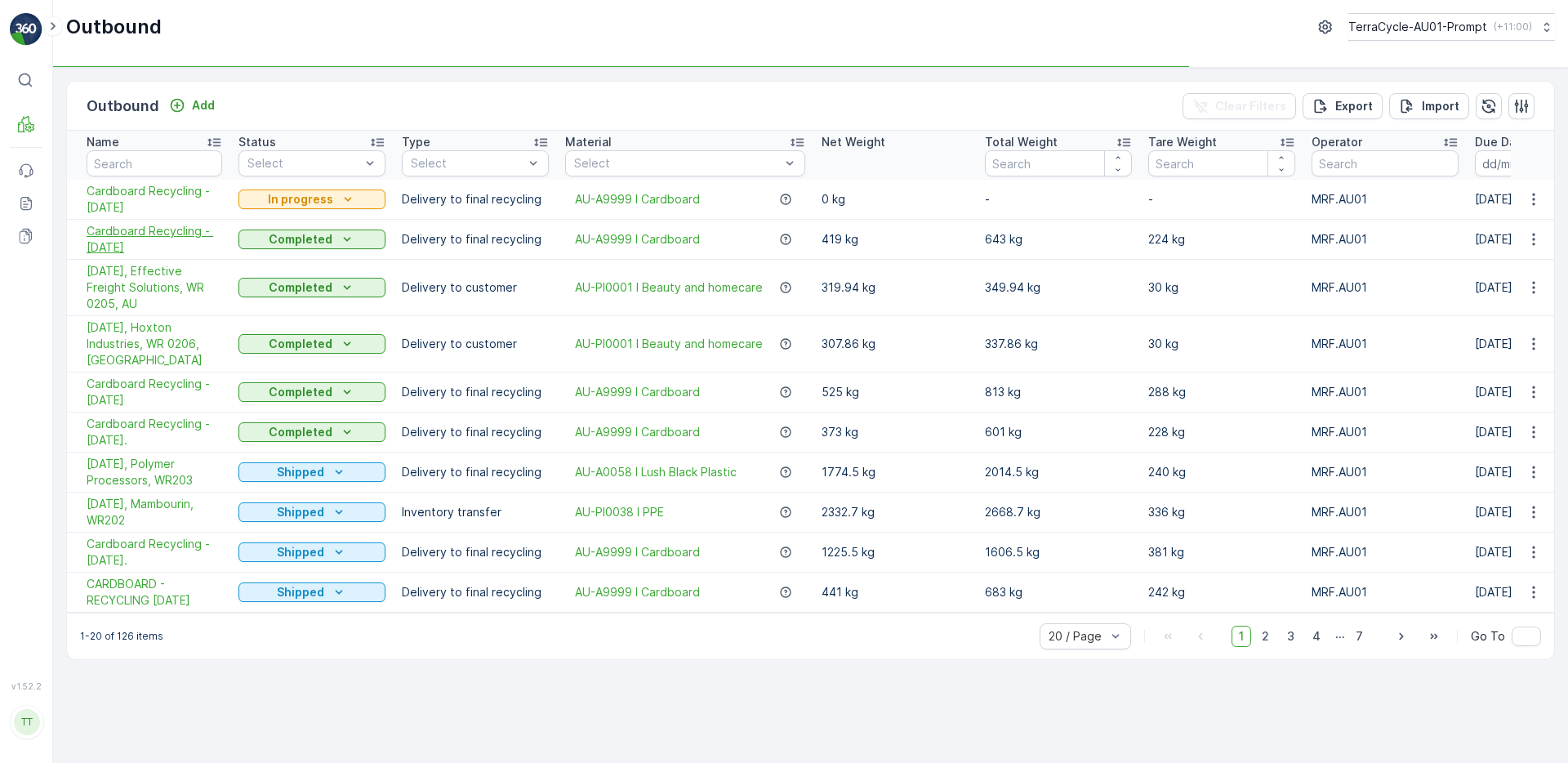
click at [152, 231] on span "Cardboard Recycling - 6.10.25" at bounding box center [155, 239] width 135 height 33
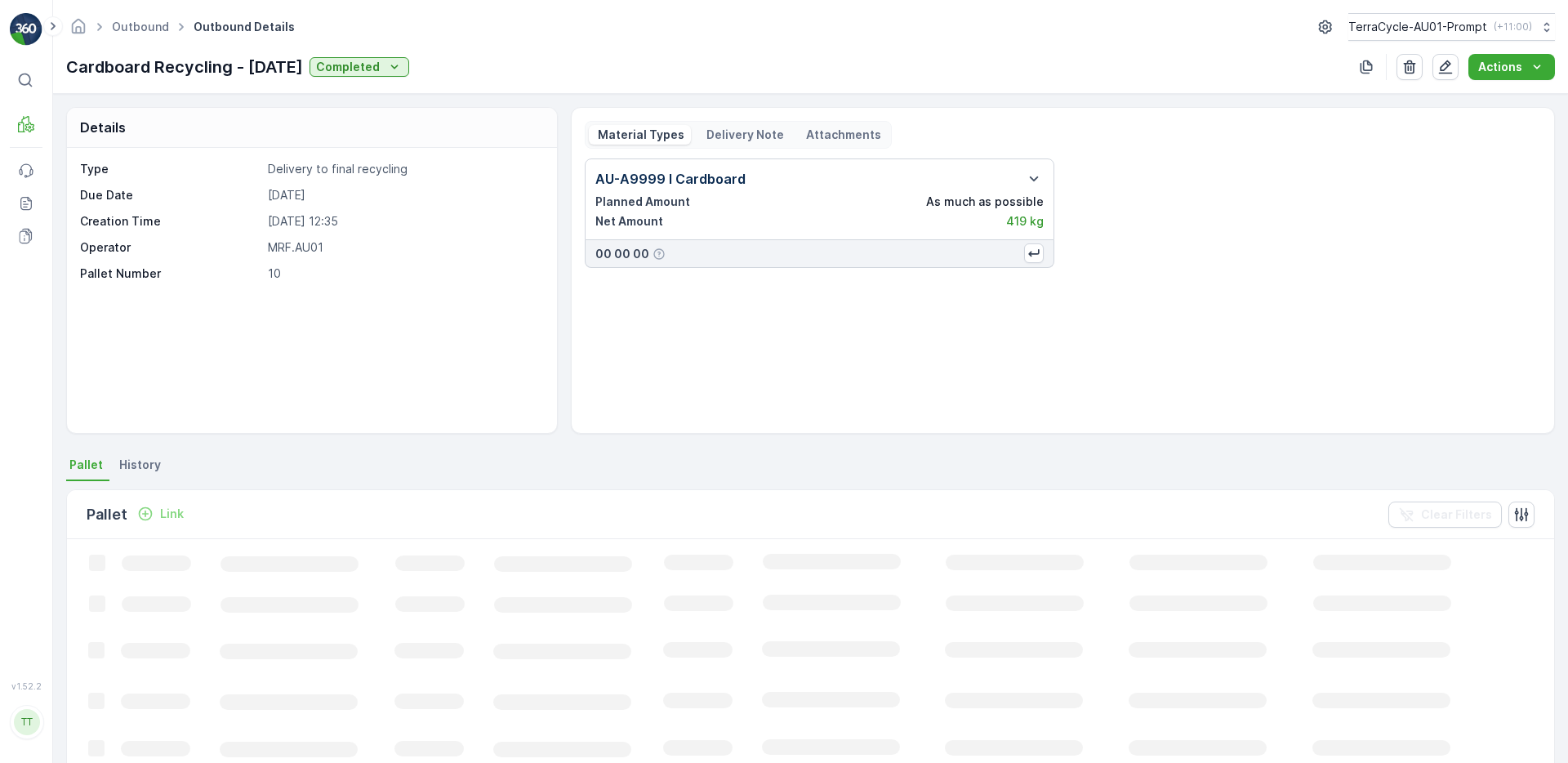
click at [748, 114] on div "Material Types Delivery Note Attachments AU-A9999 I Cardboard Planned Amount As…" at bounding box center [1063, 270] width 984 height 327
click at [743, 142] on p "Delivery Note" at bounding box center [743, 135] width 80 height 17
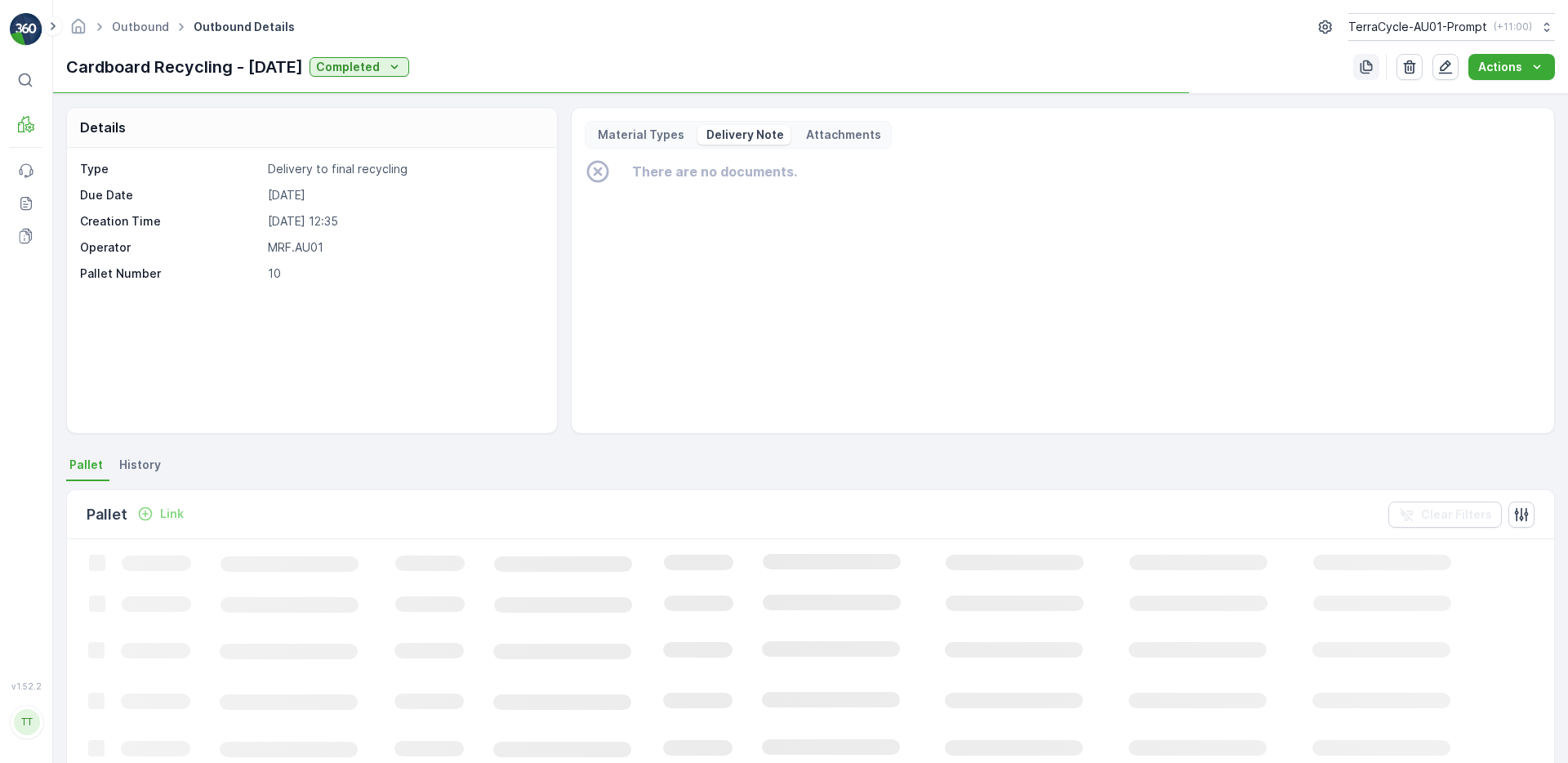
click at [1371, 69] on icon "button" at bounding box center [1366, 67] width 13 height 14
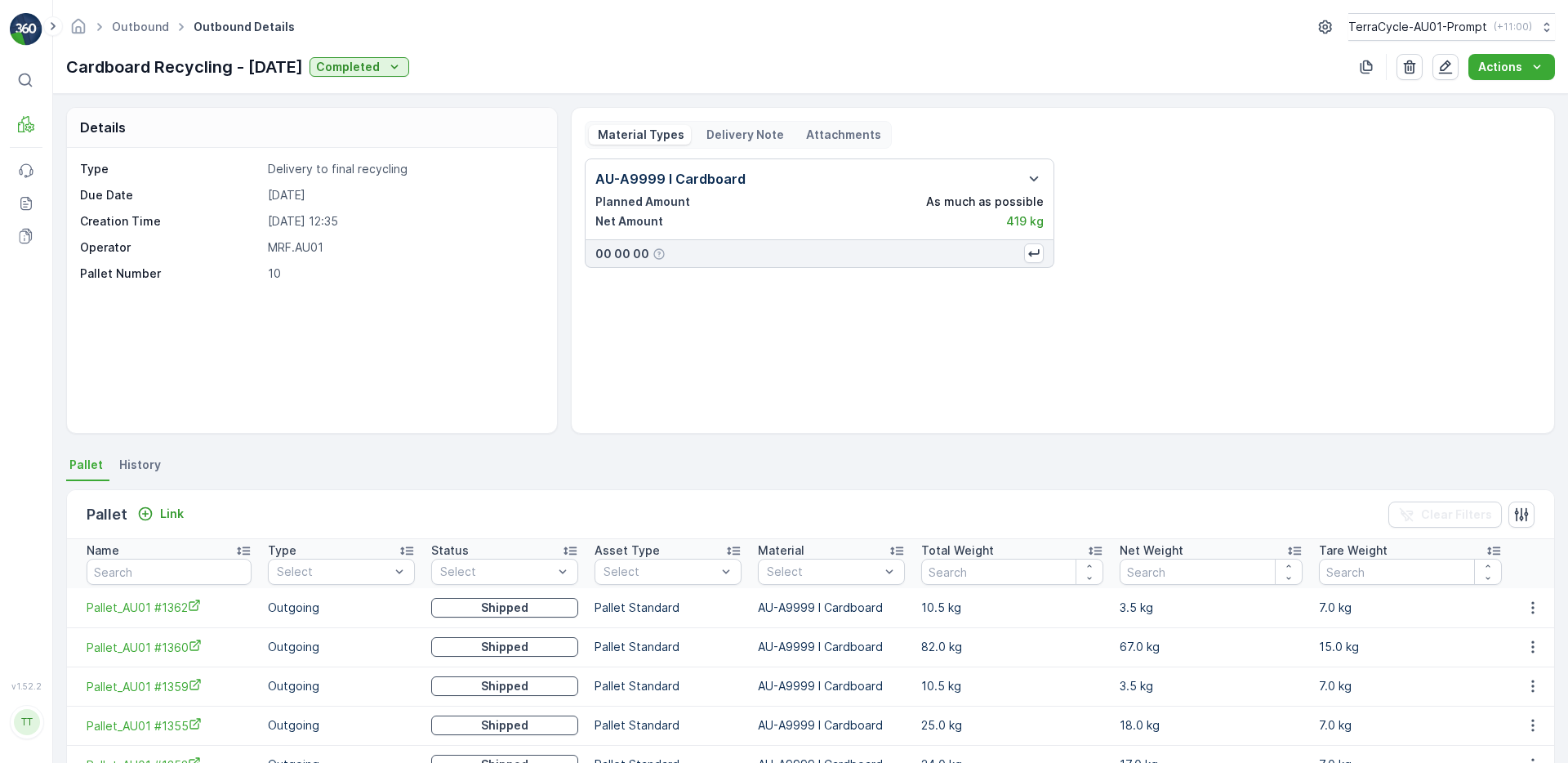
click at [731, 138] on p "Delivery Note" at bounding box center [743, 135] width 80 height 17
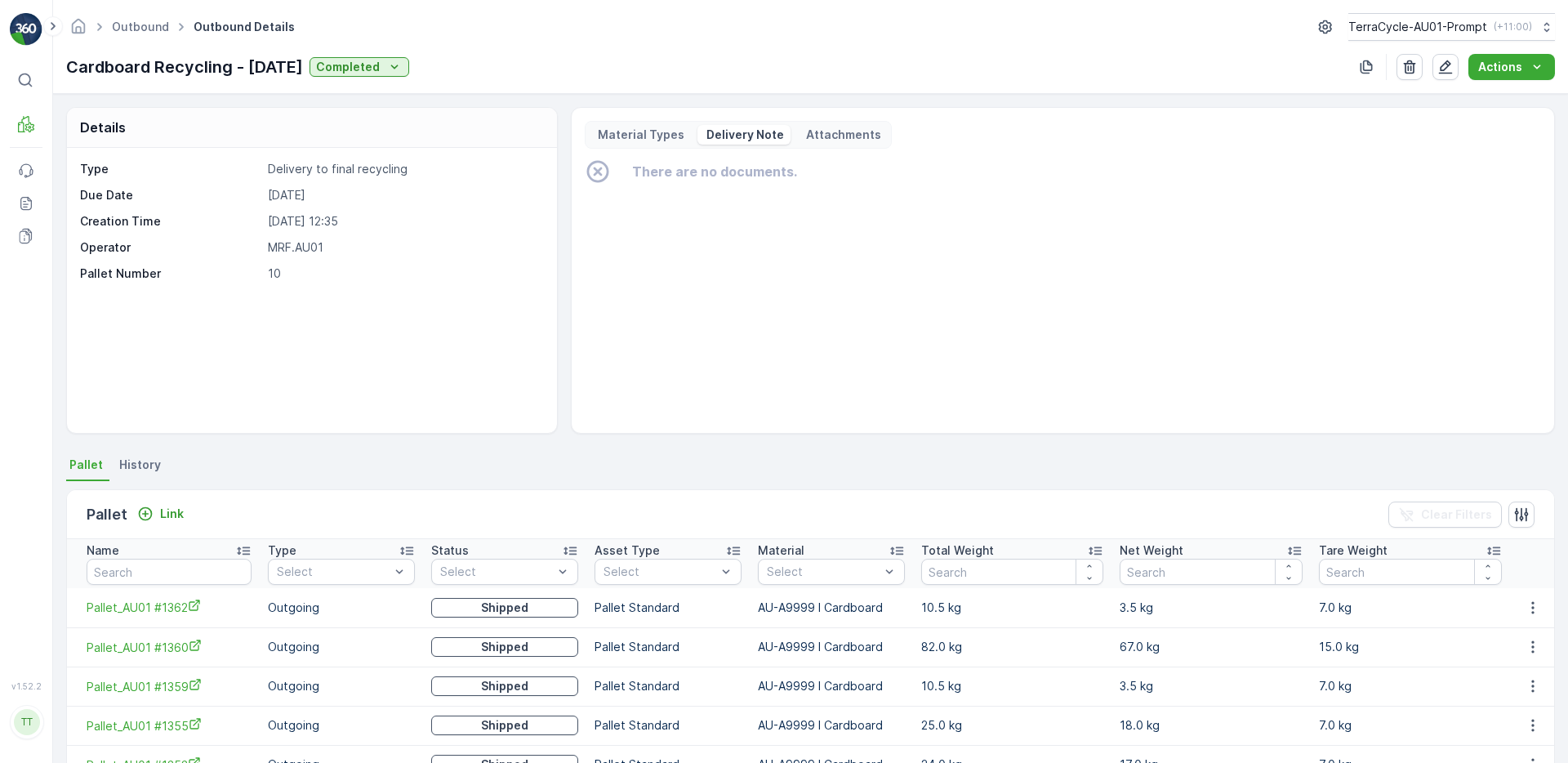
click at [1468, 64] on div "Actions" at bounding box center [1470, 67] width 169 height 26
click at [1544, 68] on icon "Actions" at bounding box center [1537, 67] width 17 height 17
click at [1533, 93] on span "Create Delivery Note" at bounding box center [1504, 99] width 118 height 17
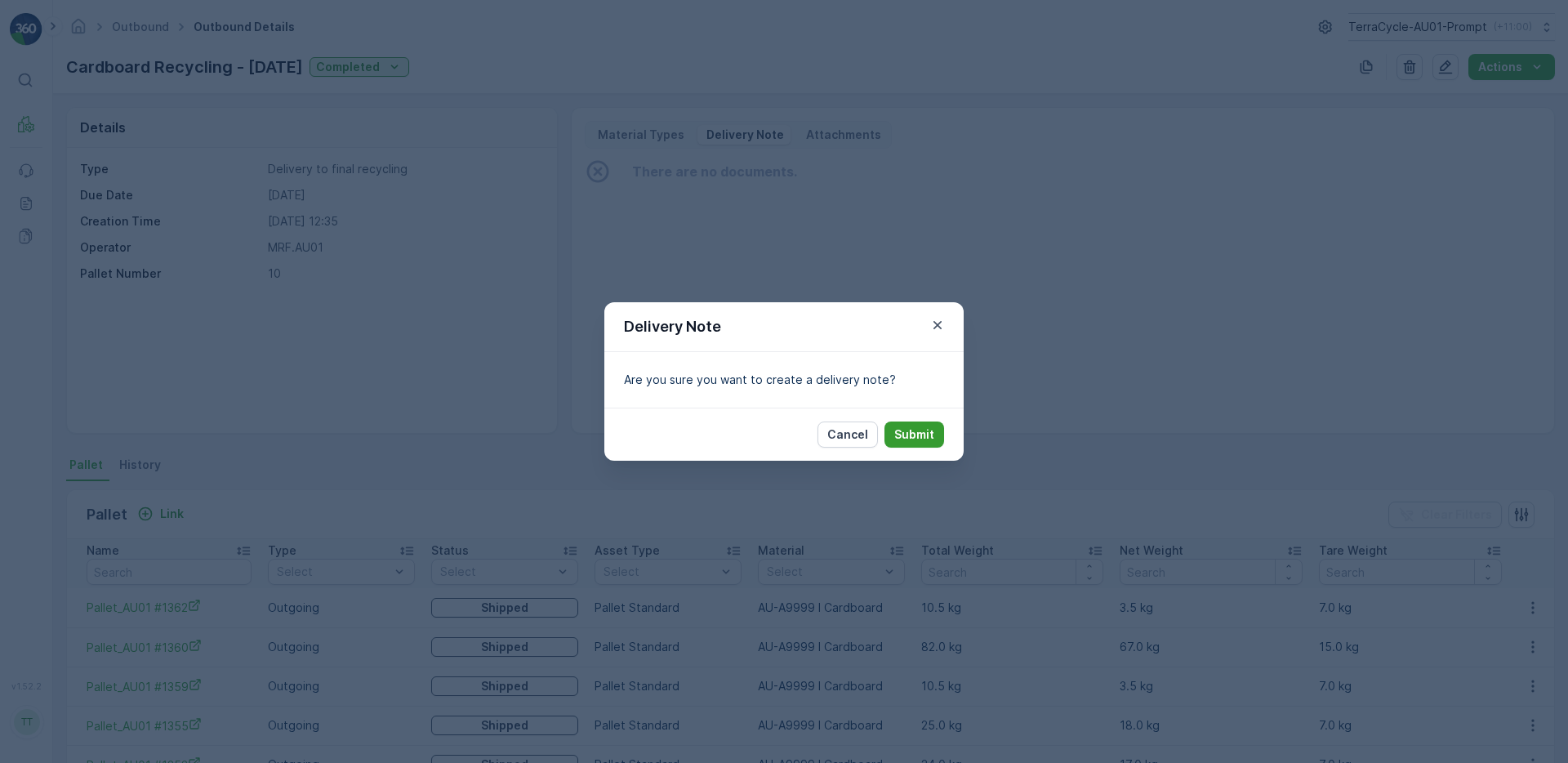
click at [928, 435] on p "Submit" at bounding box center [914, 435] width 40 height 17
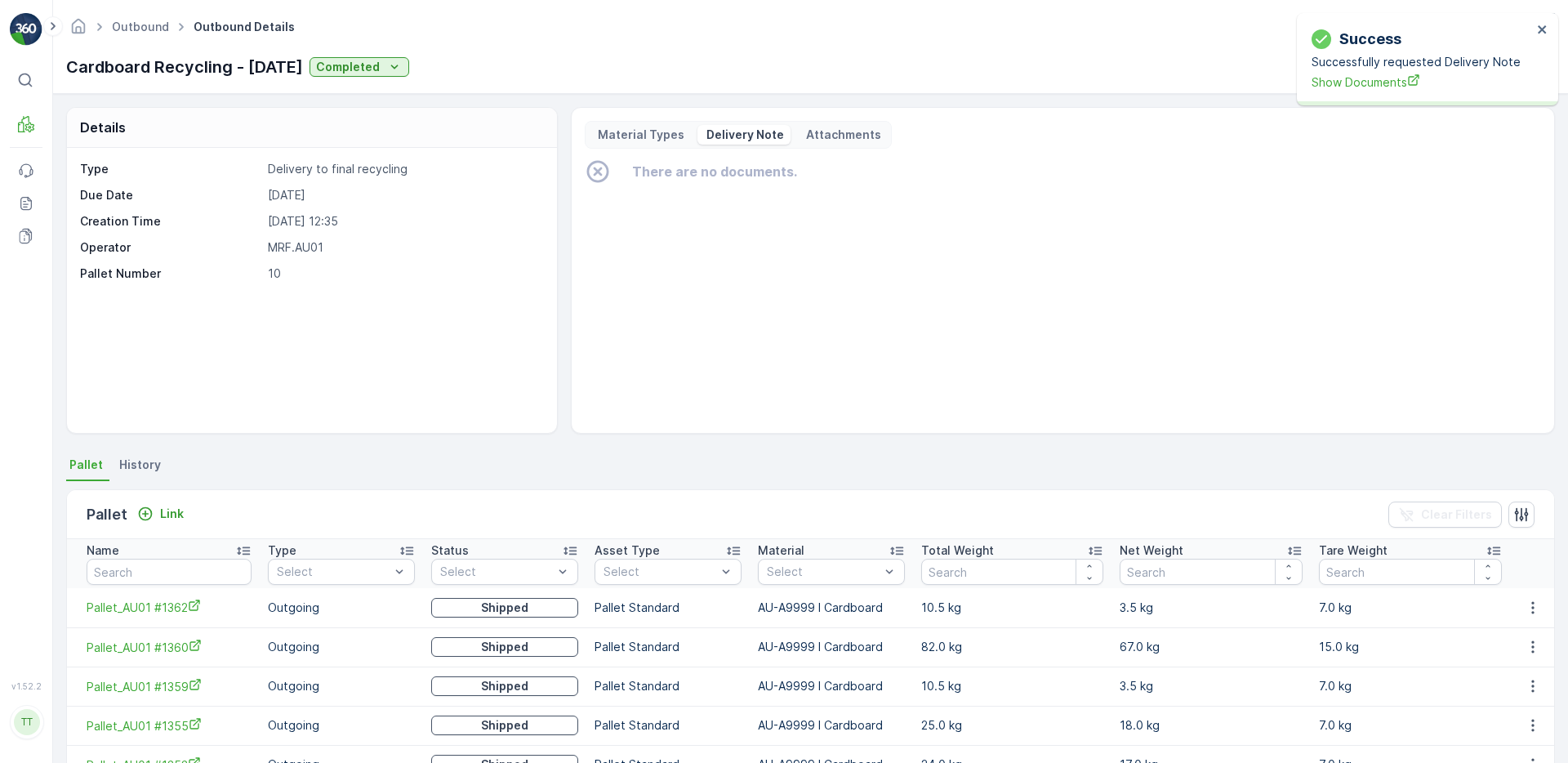
click at [832, 130] on p "Attachments" at bounding box center [842, 135] width 78 height 17
click at [730, 129] on p "Delivery Note" at bounding box center [743, 135] width 80 height 17
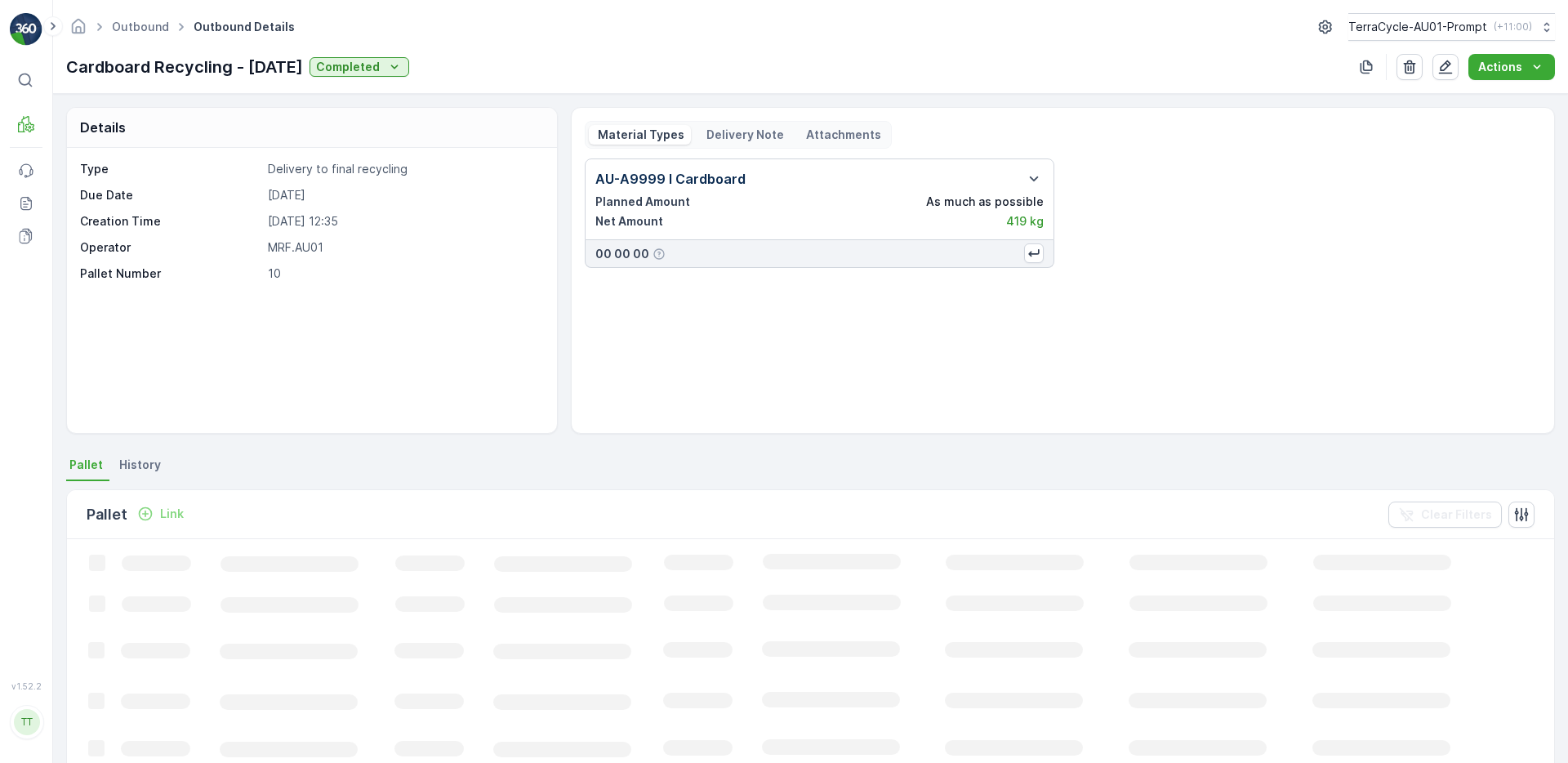
click at [729, 130] on p "Delivery Note" at bounding box center [743, 135] width 80 height 17
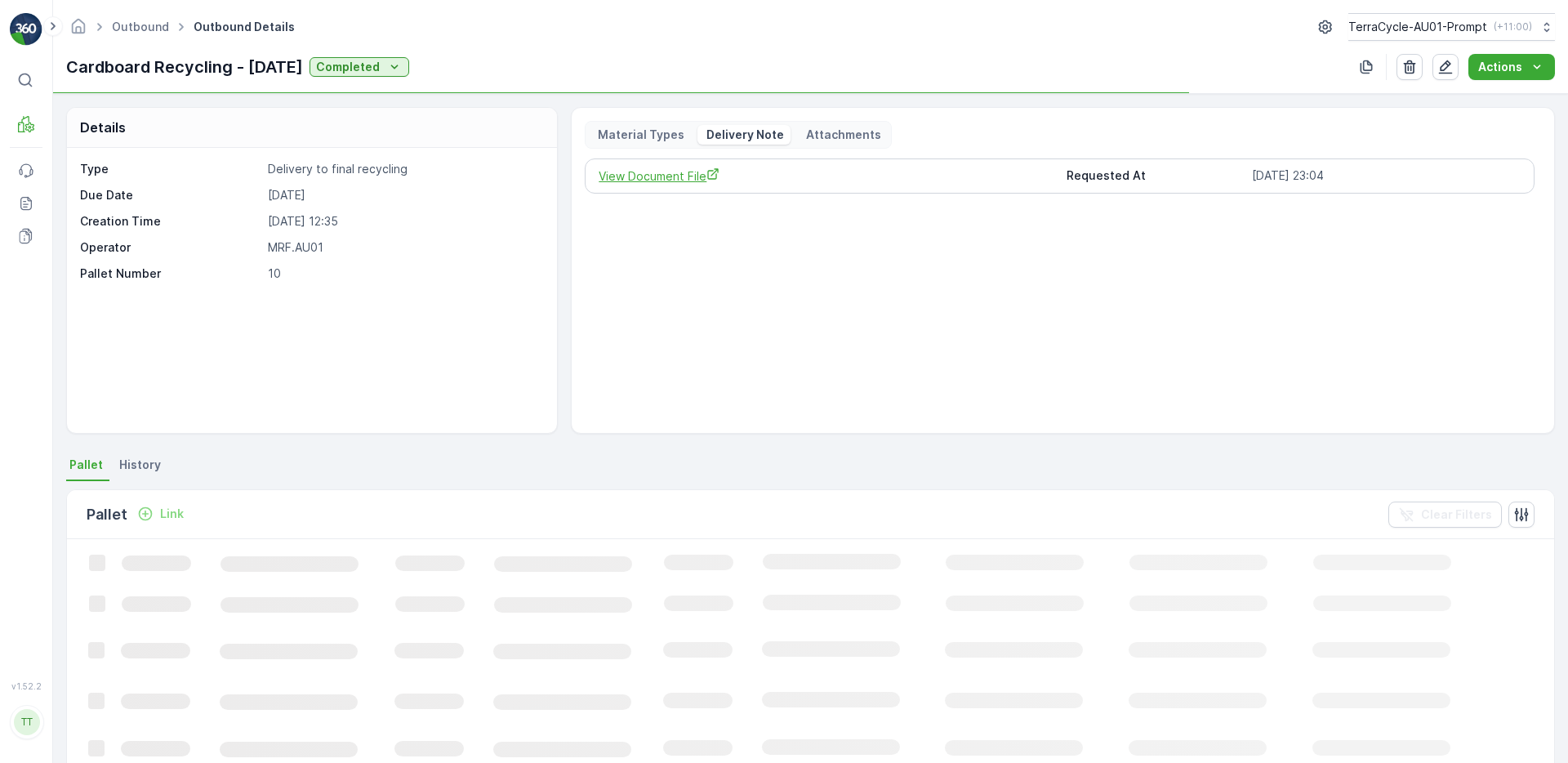
click at [667, 180] on span "View Document File" at bounding box center [825, 175] width 454 height 18
